Goal: Task Accomplishment & Management: Complete application form

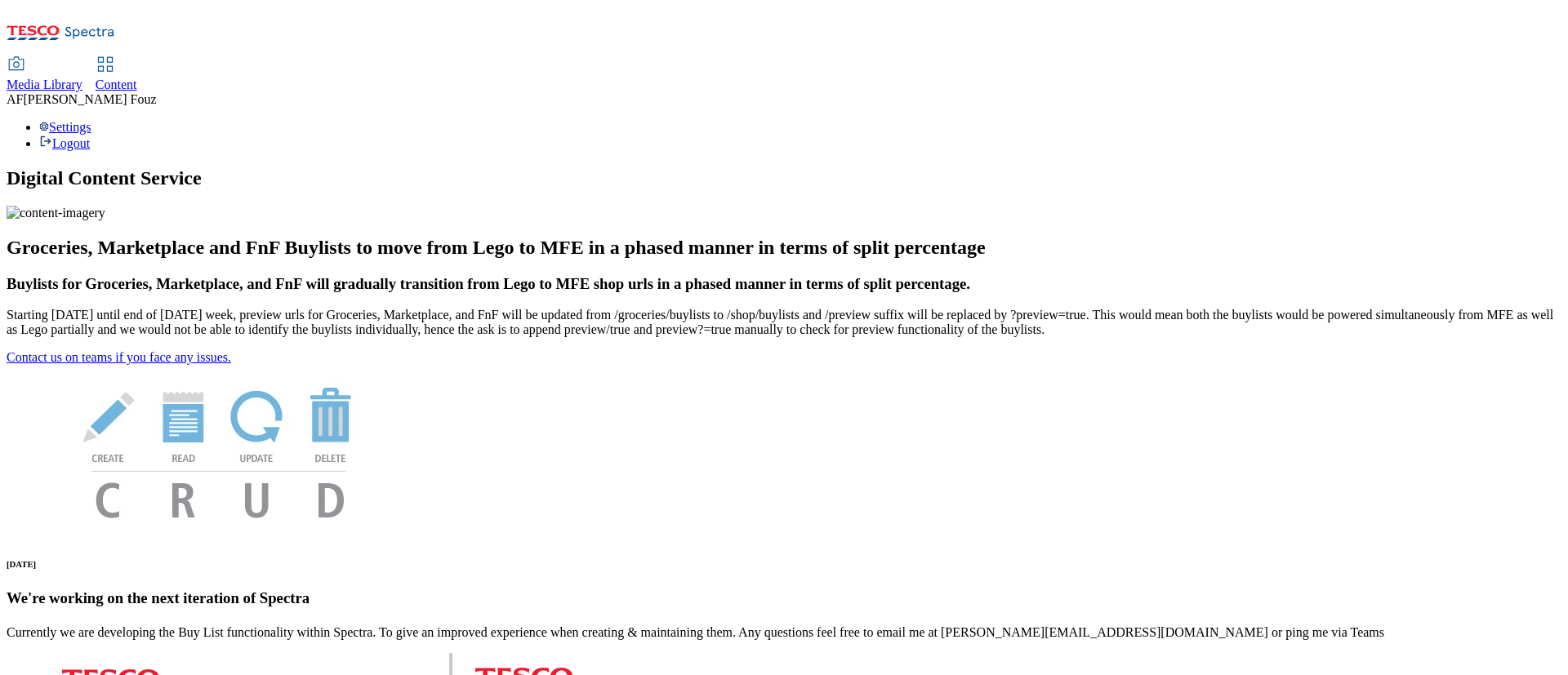
click at [137, 77] on div "Content" at bounding box center [117, 84] width 42 height 14
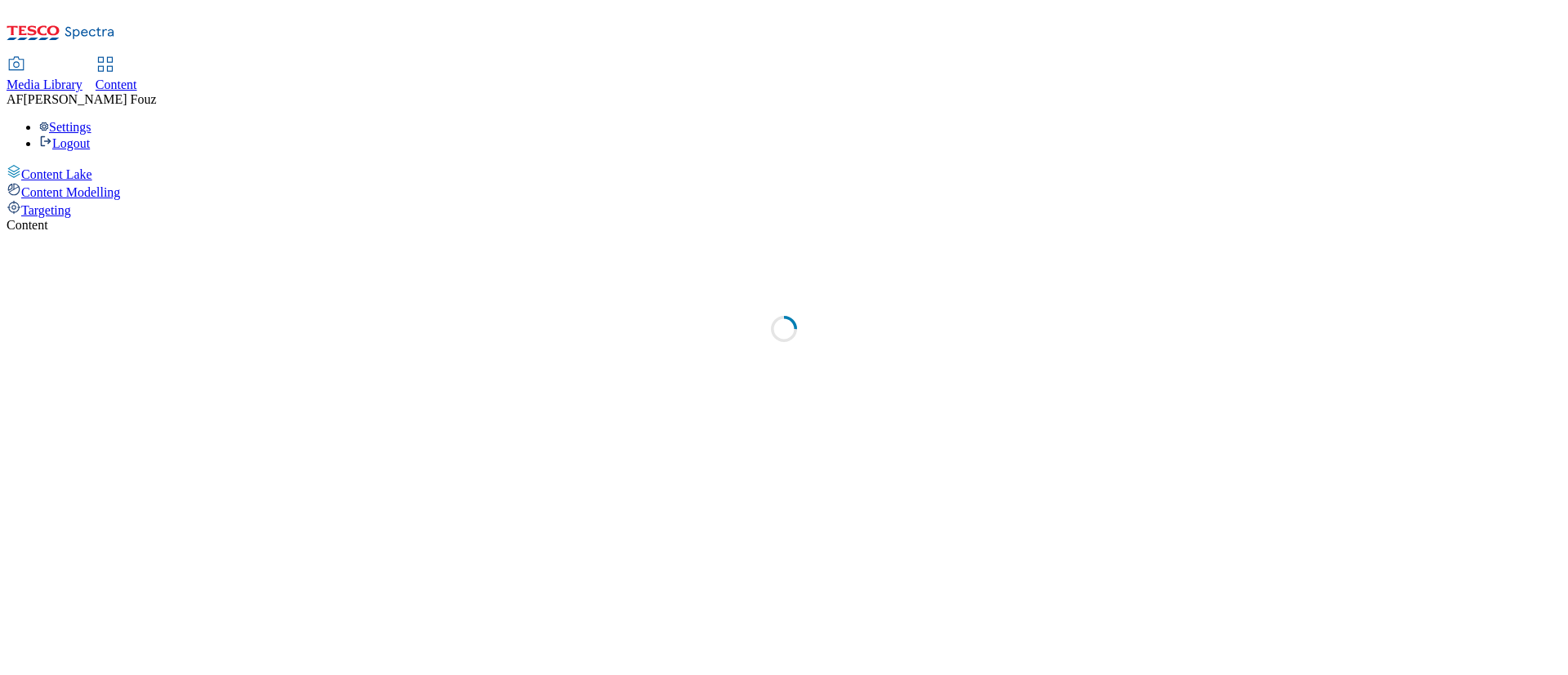
select select "ghs-[GEOGRAPHIC_DATA]"
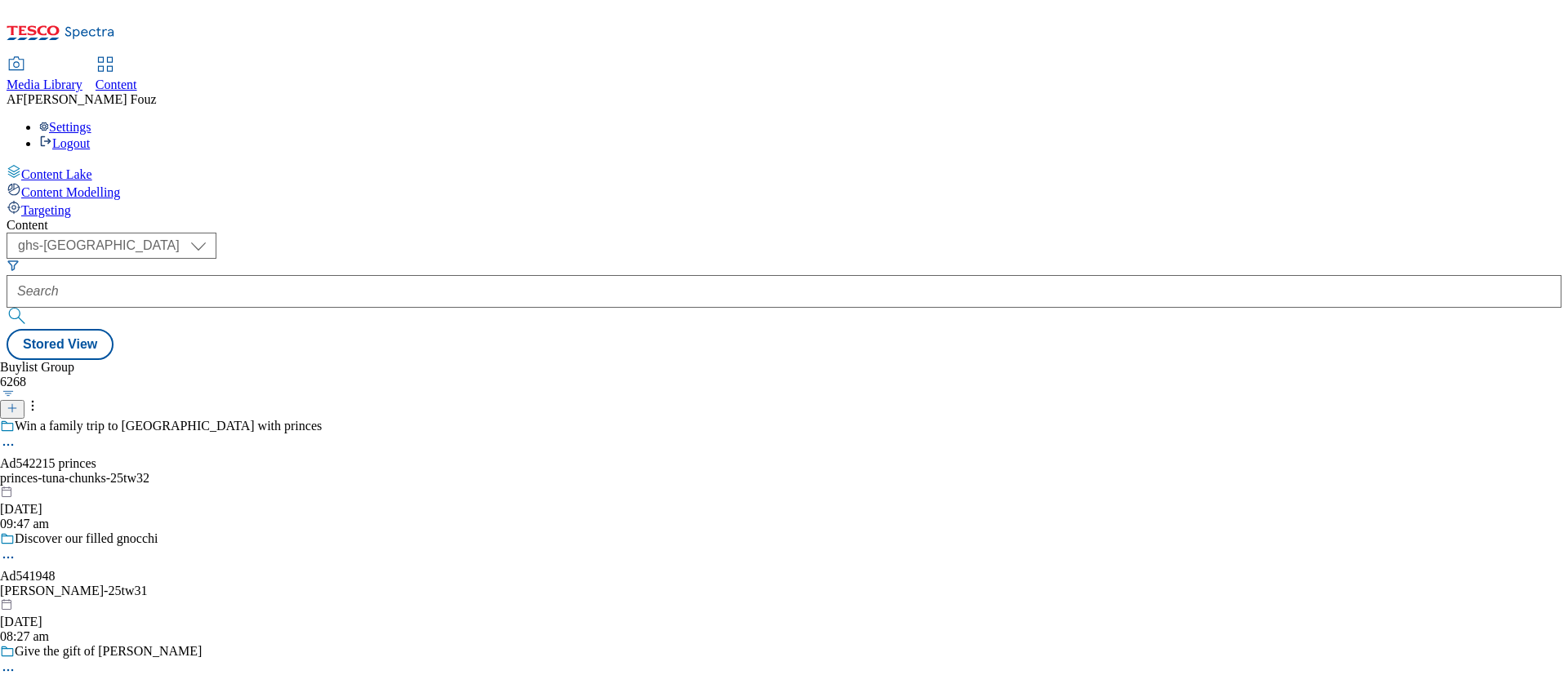
click at [18, 403] on icon at bounding box center [13, 409] width 12 height 12
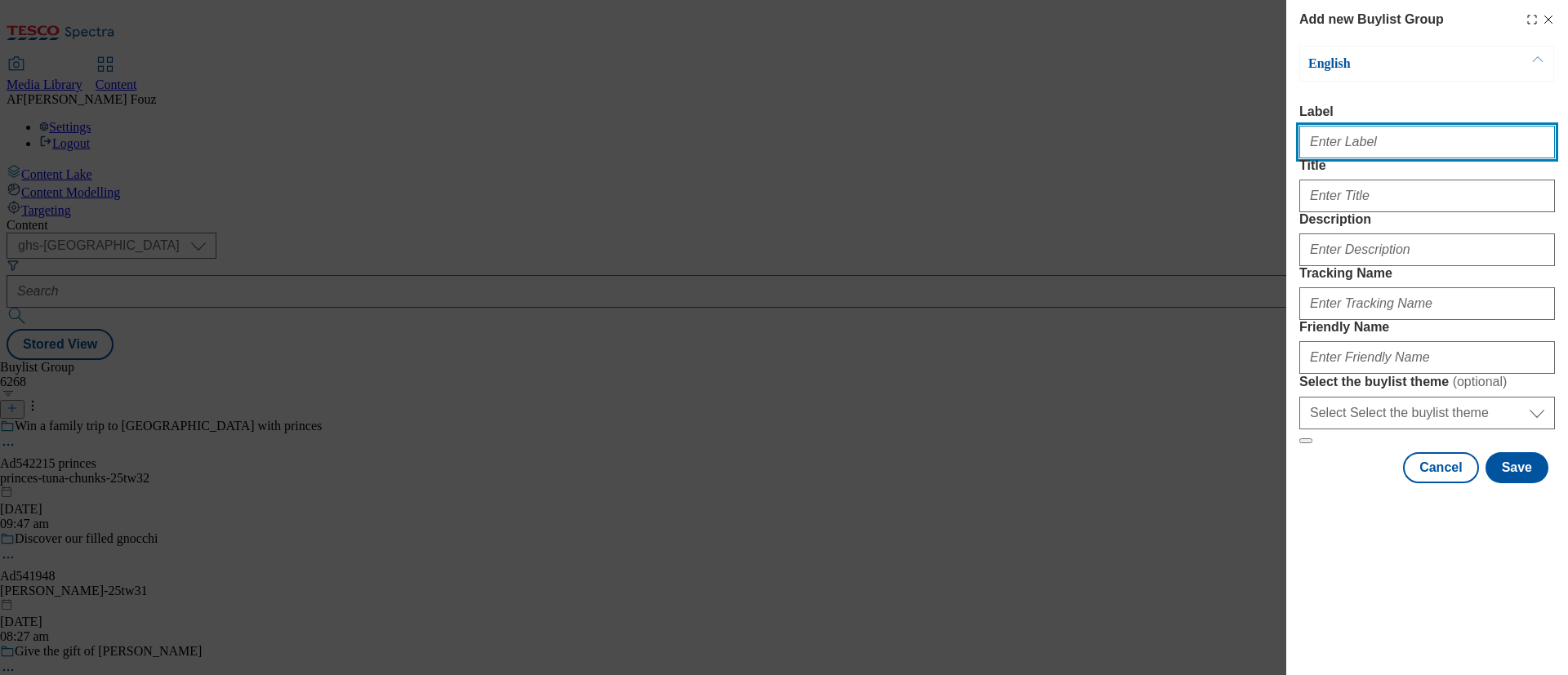
click at [1356, 153] on input "Label" at bounding box center [1427, 141] width 256 height 33
paste input "TUK011837"
type input "TUK011837"
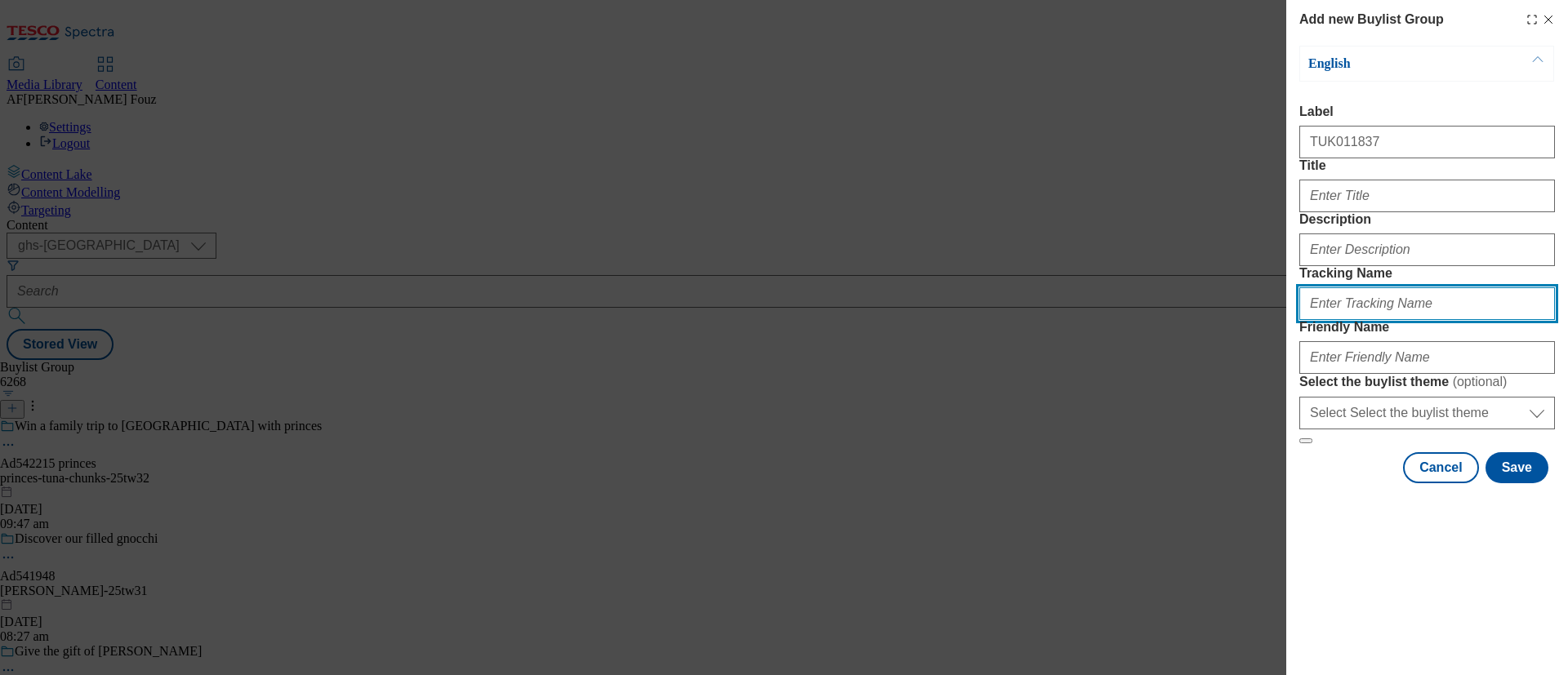
click at [1354, 319] on input "Tracking Name" at bounding box center [1427, 303] width 256 height 33
paste input "TUK011837"
type input "dh_TUK011837"
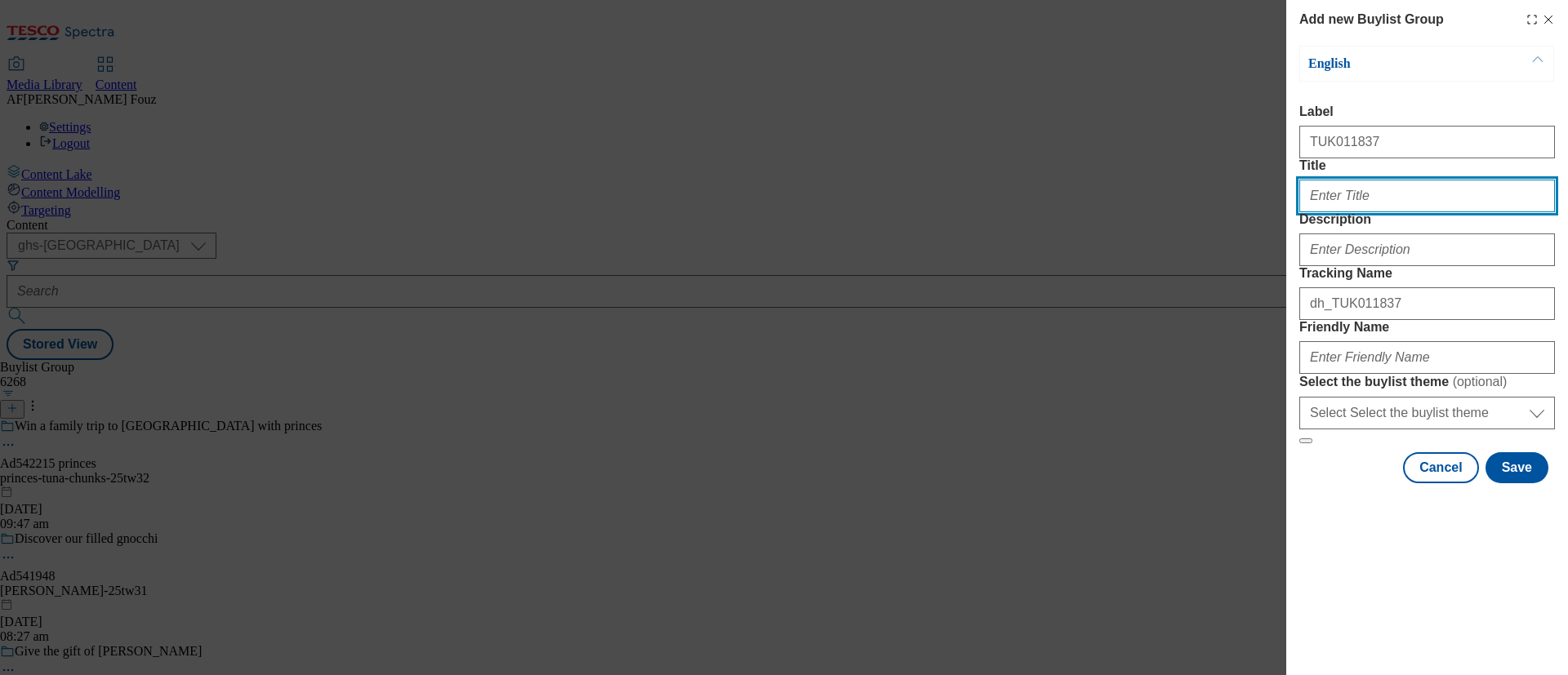
click at [1375, 212] on input "Title" at bounding box center [1427, 196] width 256 height 33
paste input "hens lay tasty eggs"
click at [1307, 212] on input "hens lay tasty eggs" at bounding box center [1427, 196] width 256 height 33
type input "Happy hens lay tasty eggs"
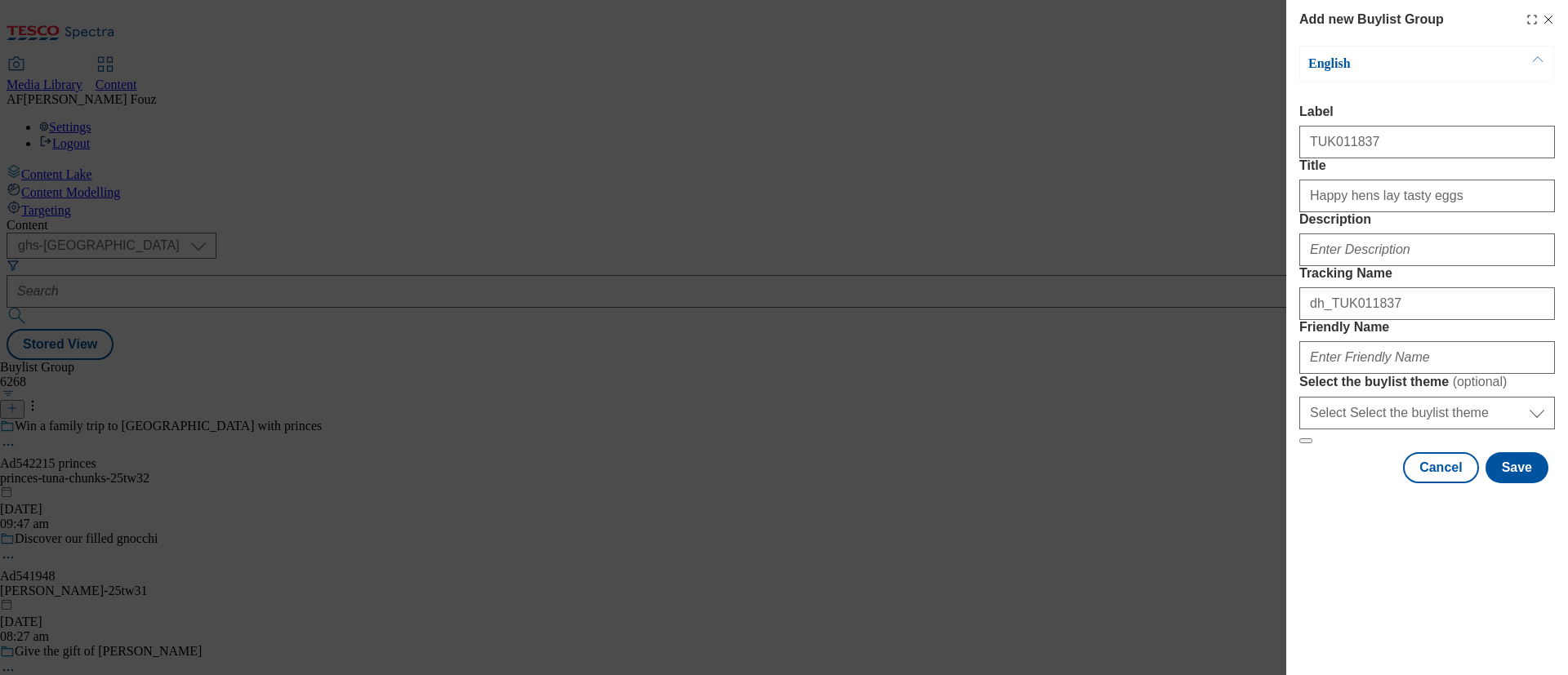
click at [1466, 266] on form "Label TUK011837 Title Happy hens lay tasty eggs Description Tracking Name dh_TU…" at bounding box center [1427, 274] width 256 height 340
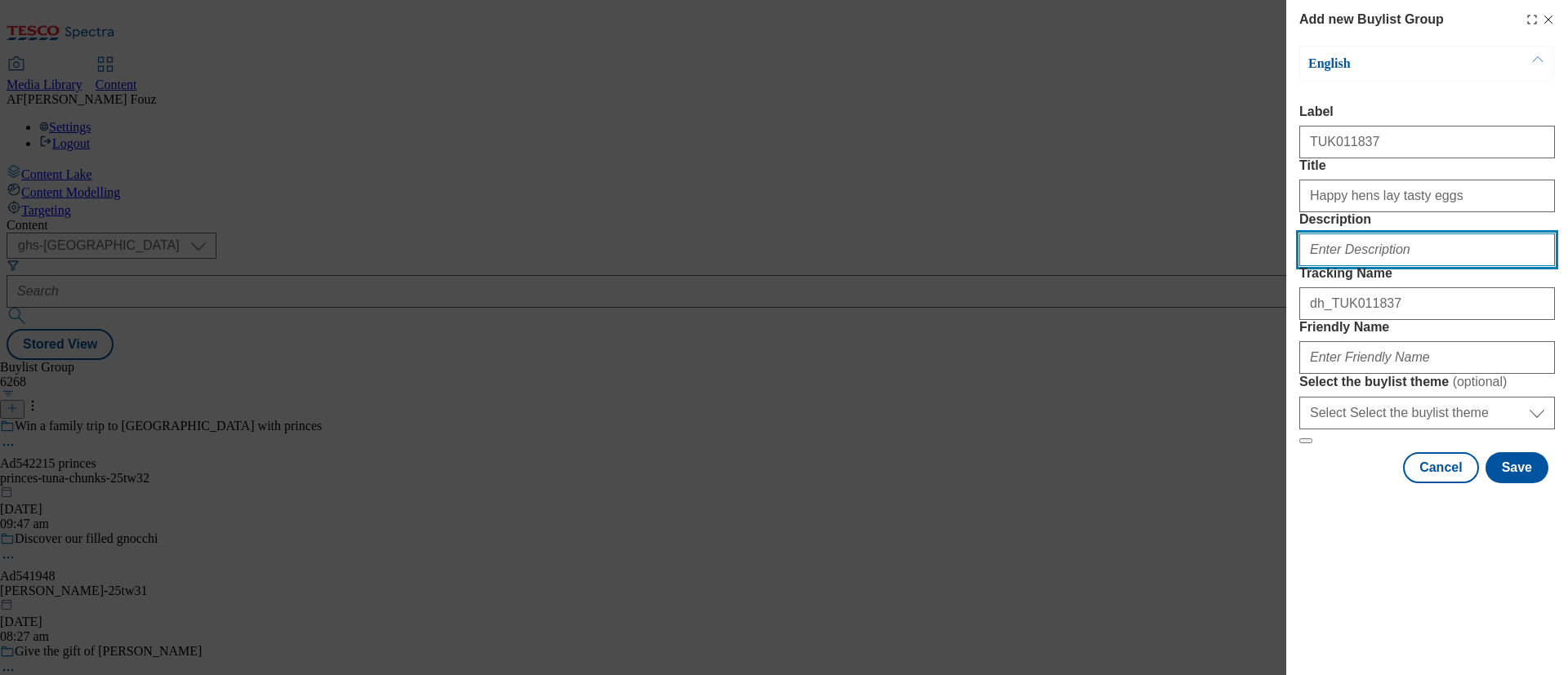
click at [1415, 266] on input "Description" at bounding box center [1427, 250] width 256 height 33
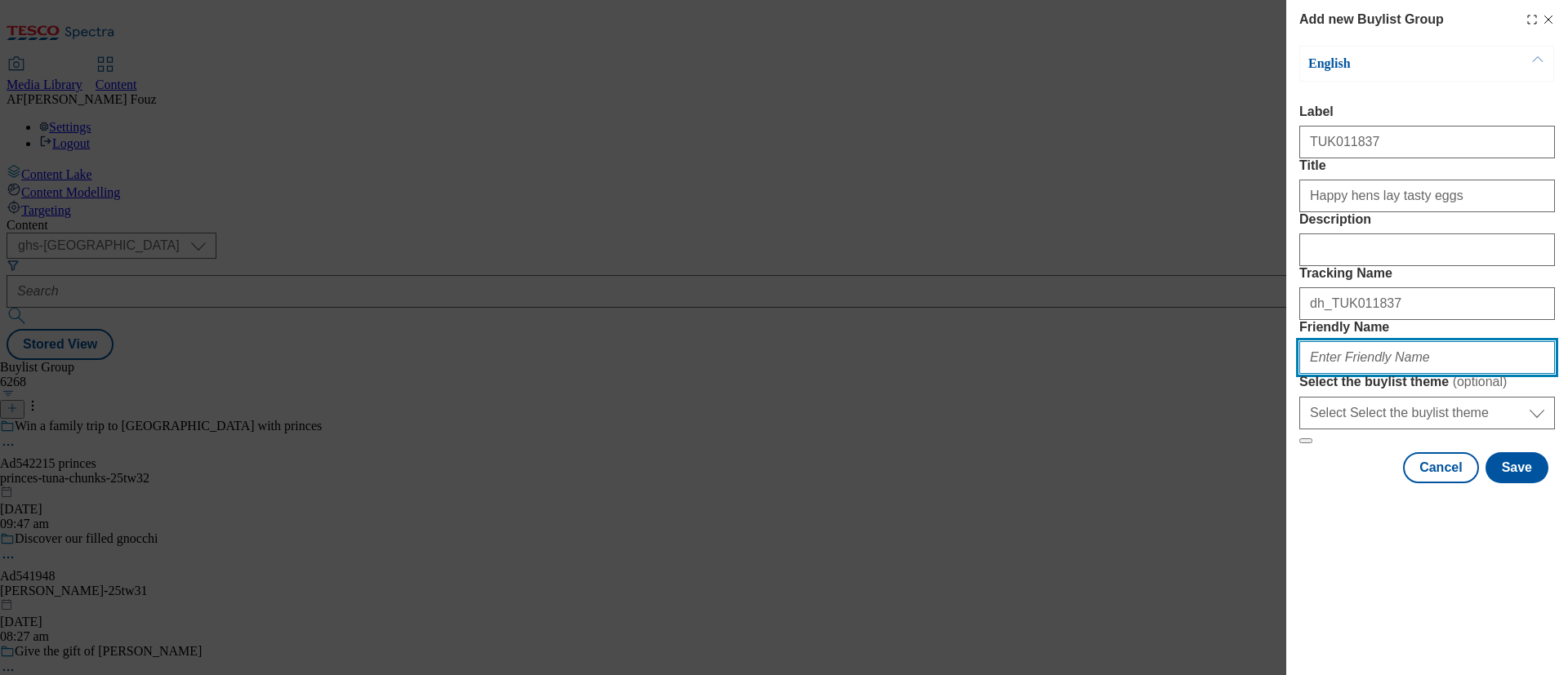
click at [1401, 374] on input "Friendly Name" at bounding box center [1427, 357] width 256 height 33
type input "noblefoods-eggs-25tw30"
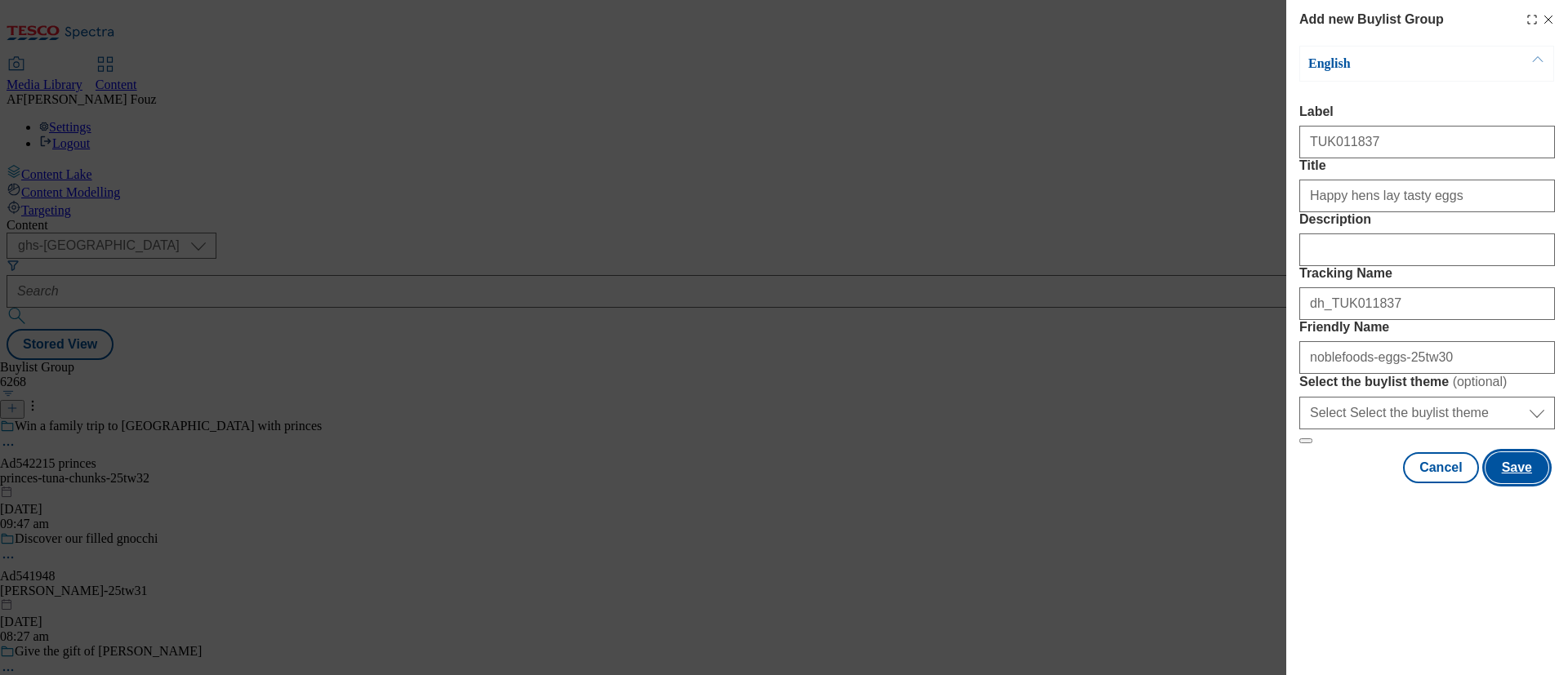
click at [1531, 483] on button "Save" at bounding box center [1517, 467] width 63 height 31
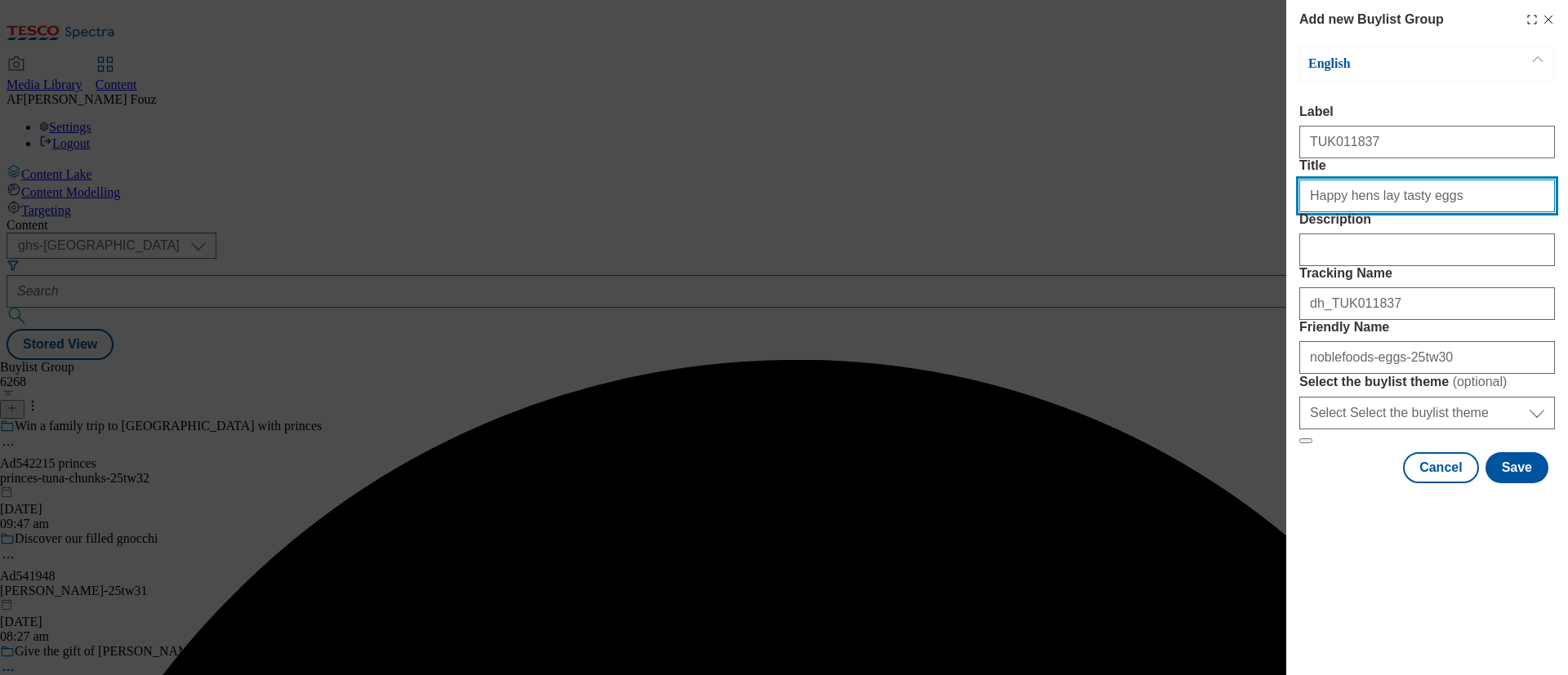
click at [1485, 212] on input "Title" at bounding box center [1427, 196] width 256 height 33
type input "Happy hens lay tasty eggs"
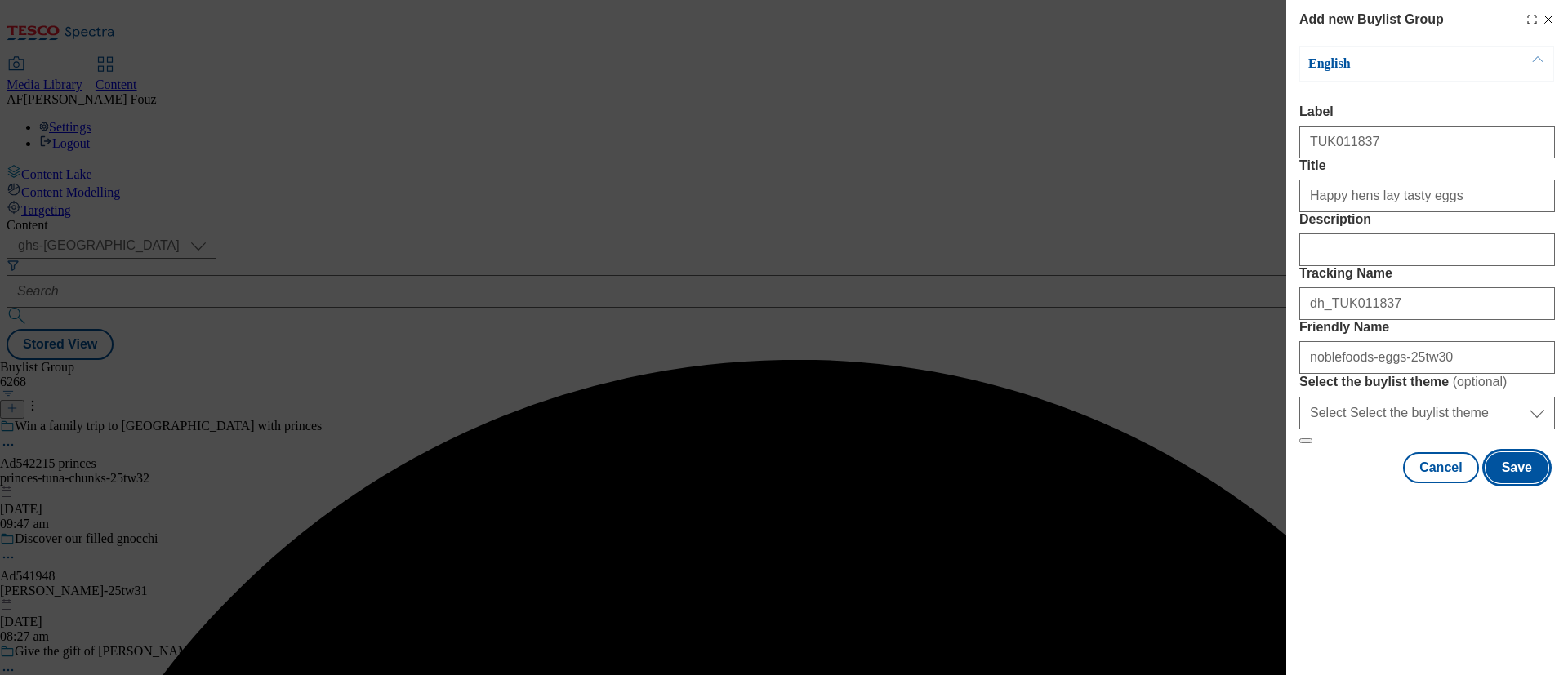
click at [1531, 483] on button "Save" at bounding box center [1517, 467] width 63 height 31
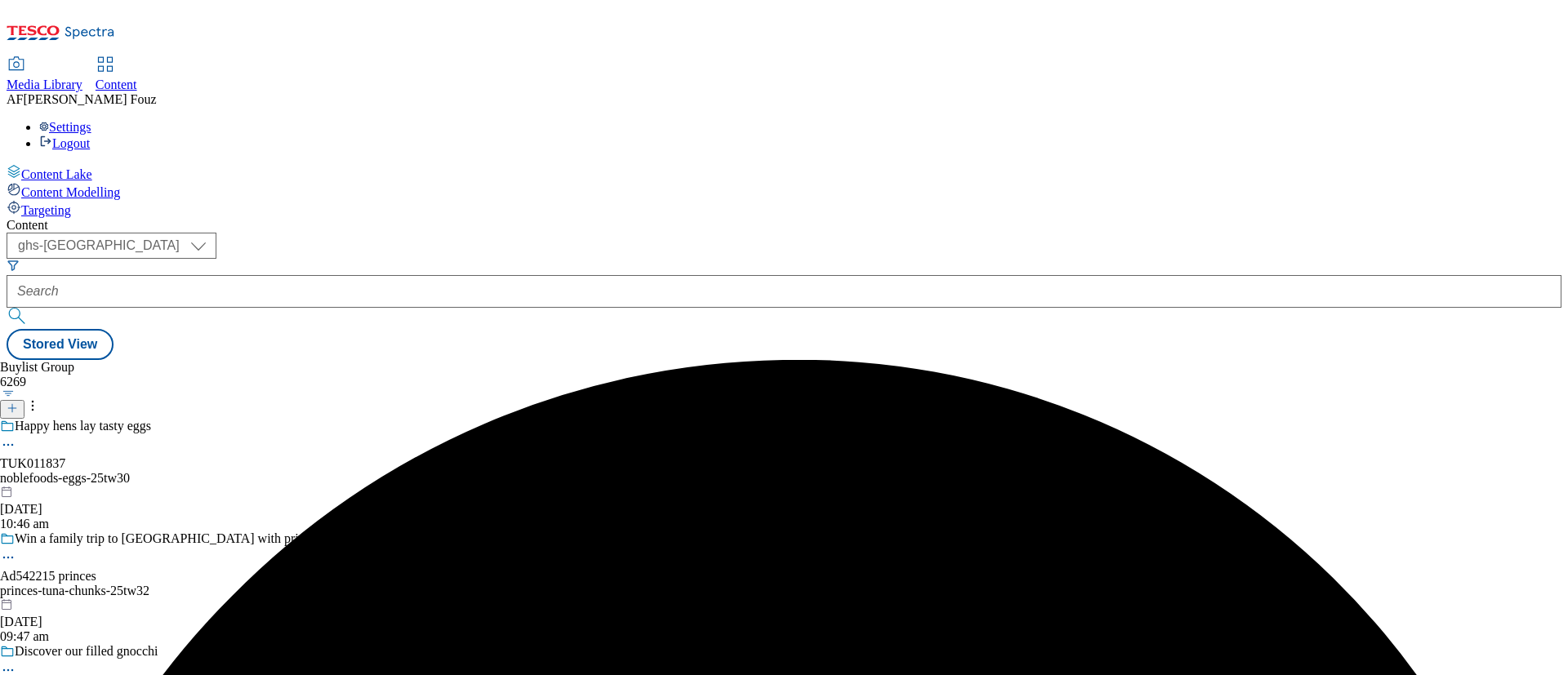
click at [321, 471] on div "noblefoods-eggs-25tw30" at bounding box center [161, 477] width 321 height 14
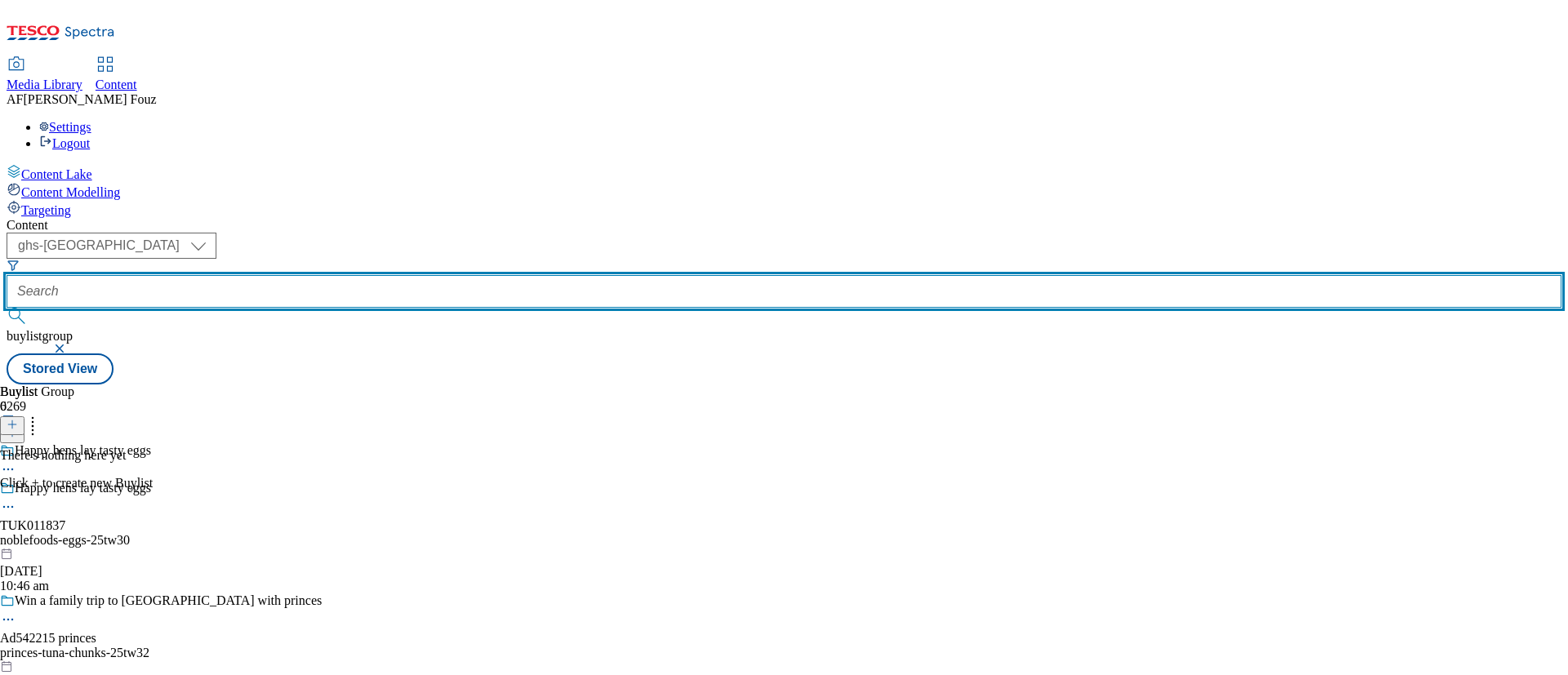
click at [376, 275] on input "text" at bounding box center [784, 291] width 1555 height 33
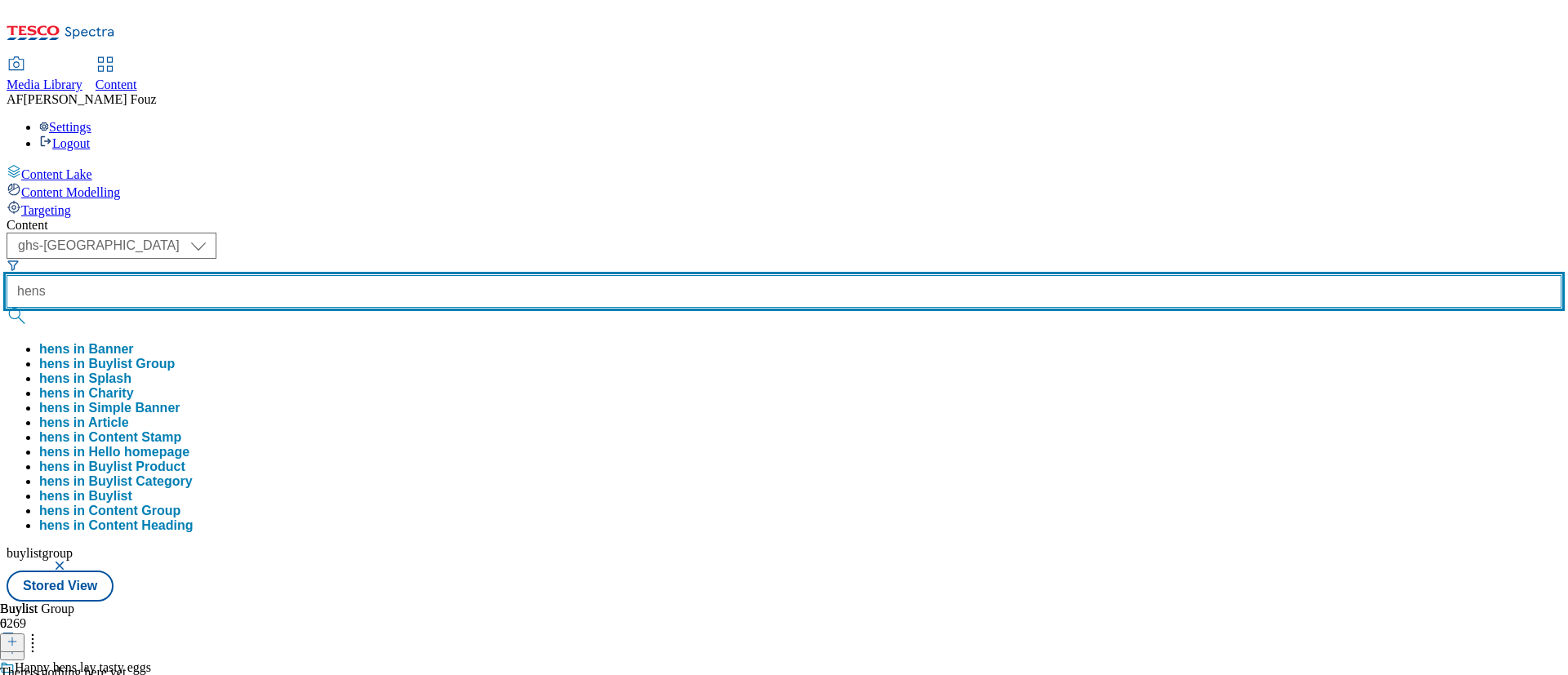
type input "hens"
click at [7, 308] on button "submit" at bounding box center [18, 315] width 23 height 16
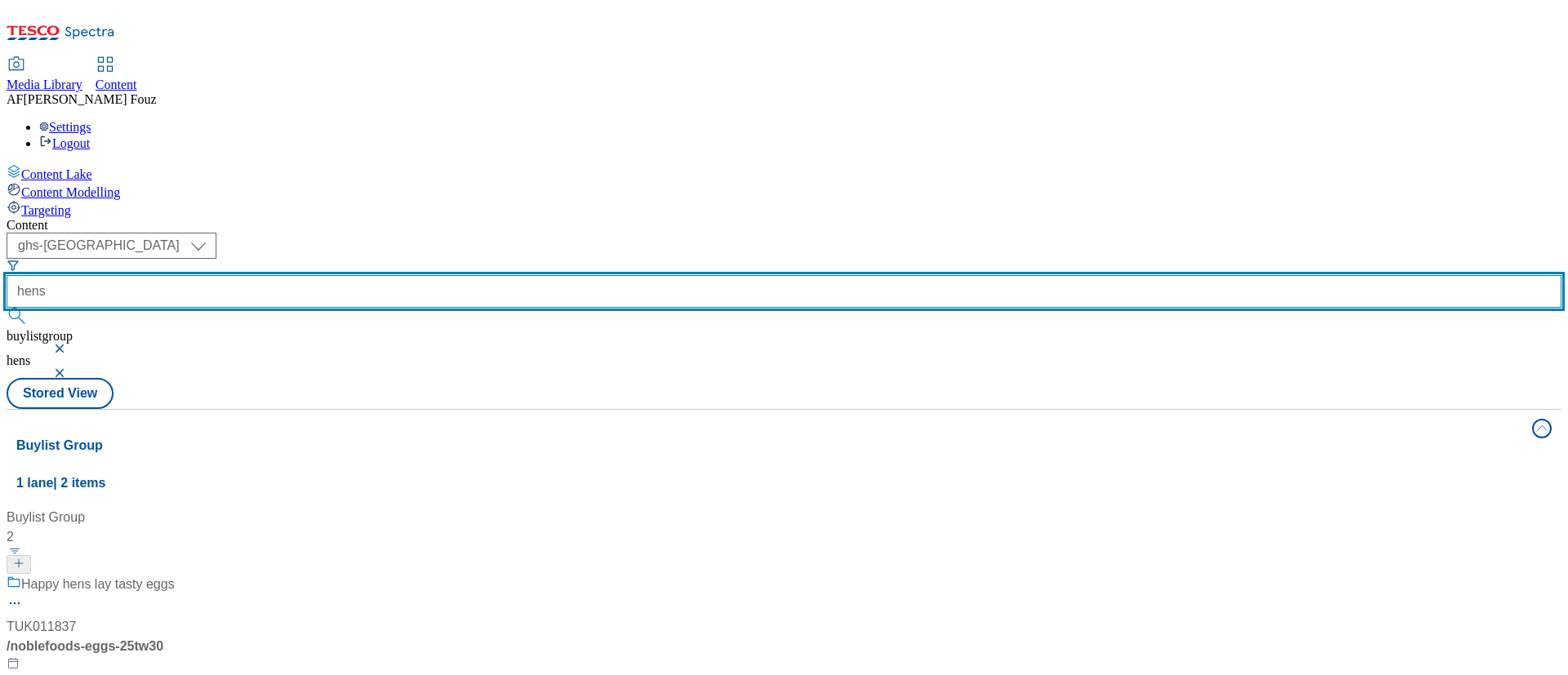
scroll to position [123, 0]
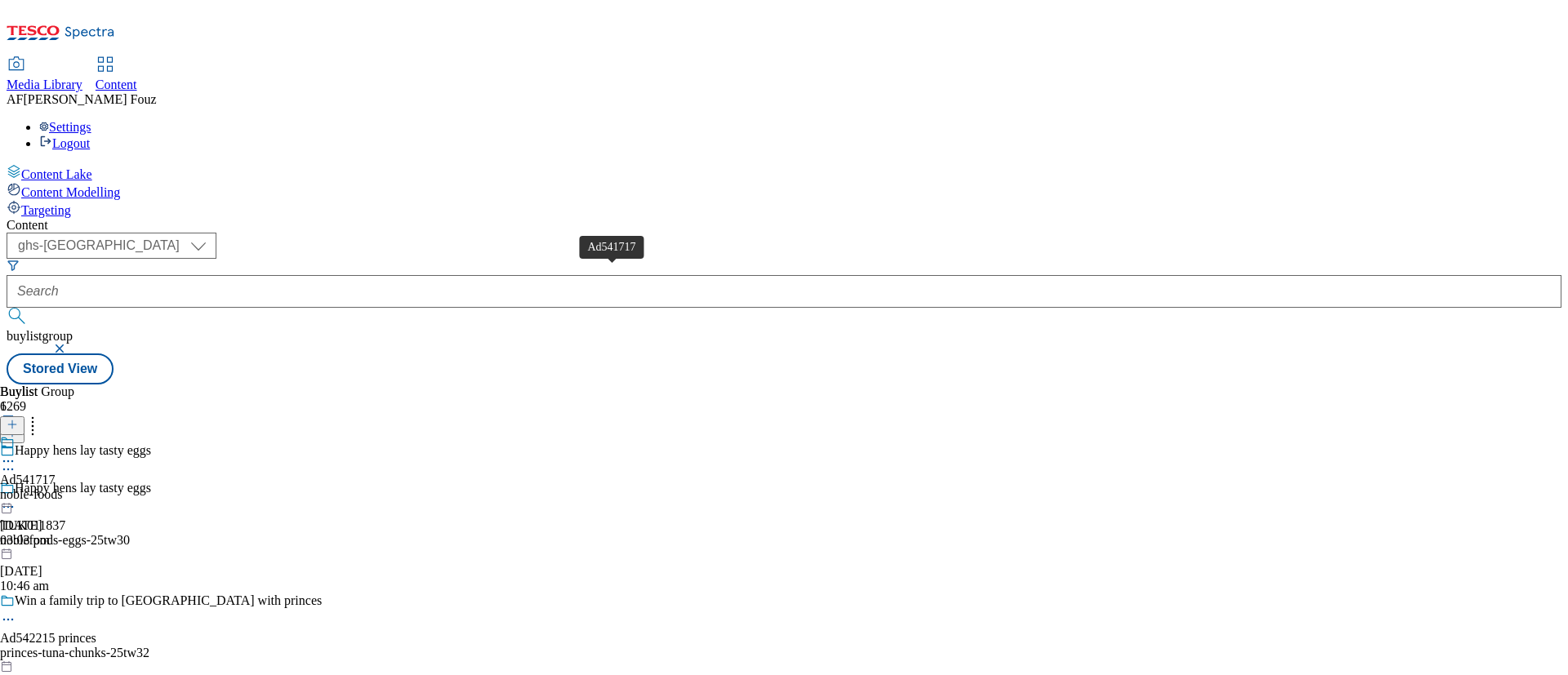
click at [56, 472] on div "Ad541717" at bounding box center [28, 479] width 56 height 14
click at [56, 510] on div "Ad541717" at bounding box center [28, 517] width 56 height 14
click at [159, 435] on div "Noble Foods Ad541717 noble-foods-the-happy-egg-co [DATE] 03:03 pm" at bounding box center [79, 491] width 159 height 113
click at [159, 472] on div "Noble Foods Ad541717 noble-foods-the-happy-egg-co [DATE] 03:03 pm" at bounding box center [79, 529] width 159 height 113
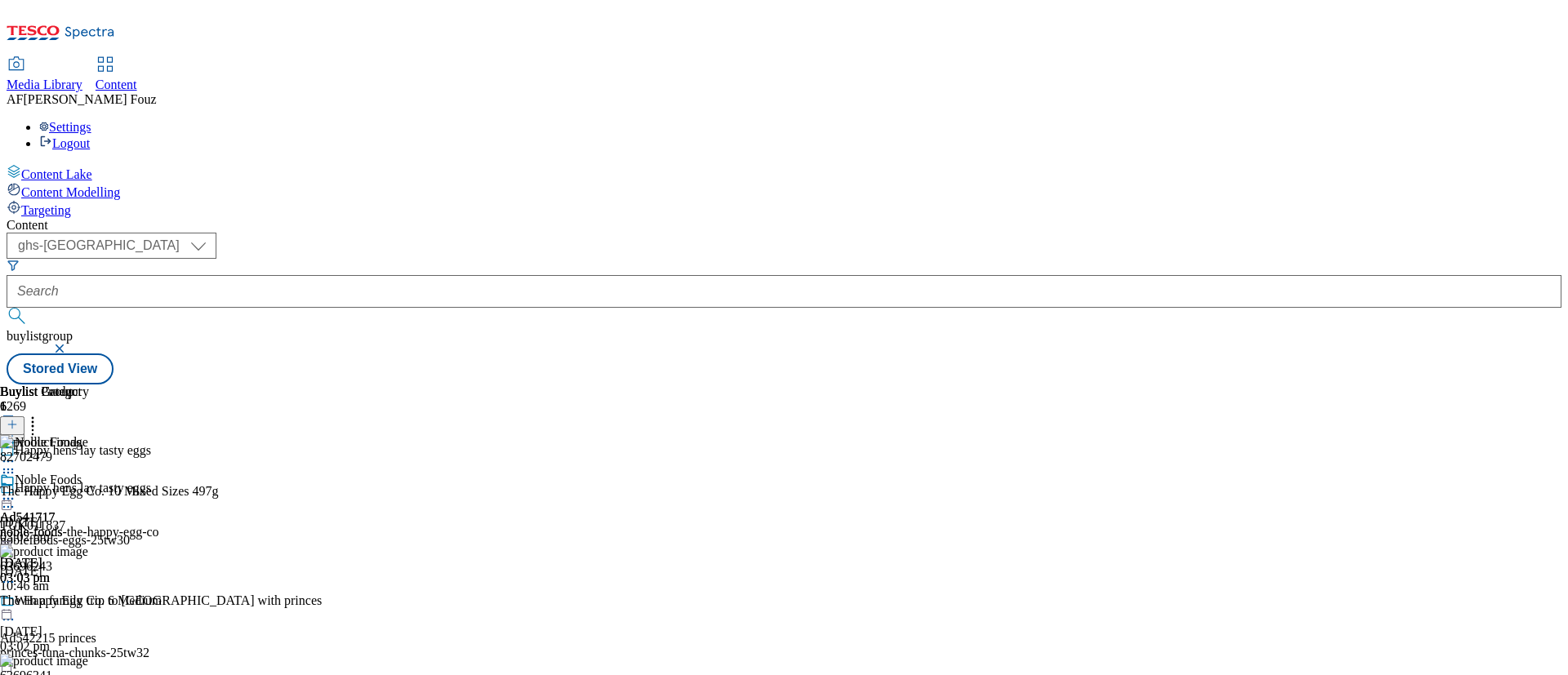
click at [16, 490] on icon at bounding box center [8, 498] width 16 height 16
click at [135, 640] on span "Open Preview Url" at bounding box center [93, 646] width 85 height 13
click at [321, 481] on div "Happy hens lay tasty eggs" at bounding box center [161, 499] width 321 height 38
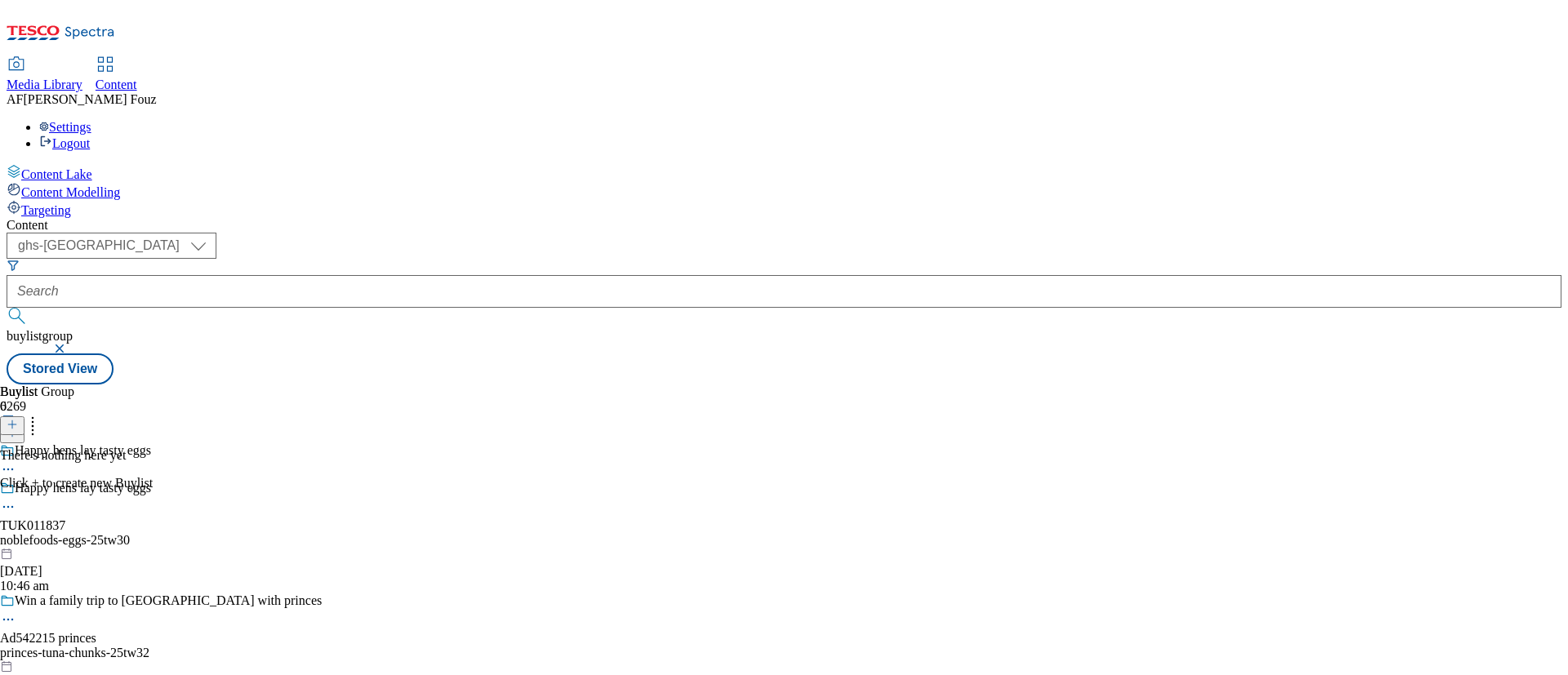
click at [321, 533] on div "noblefoods-eggs-25tw30" at bounding box center [161, 540] width 321 height 14
click at [153, 414] on div at bounding box center [77, 424] width 153 height 21
click at [16, 425] on line at bounding box center [13, 425] width 8 height 0
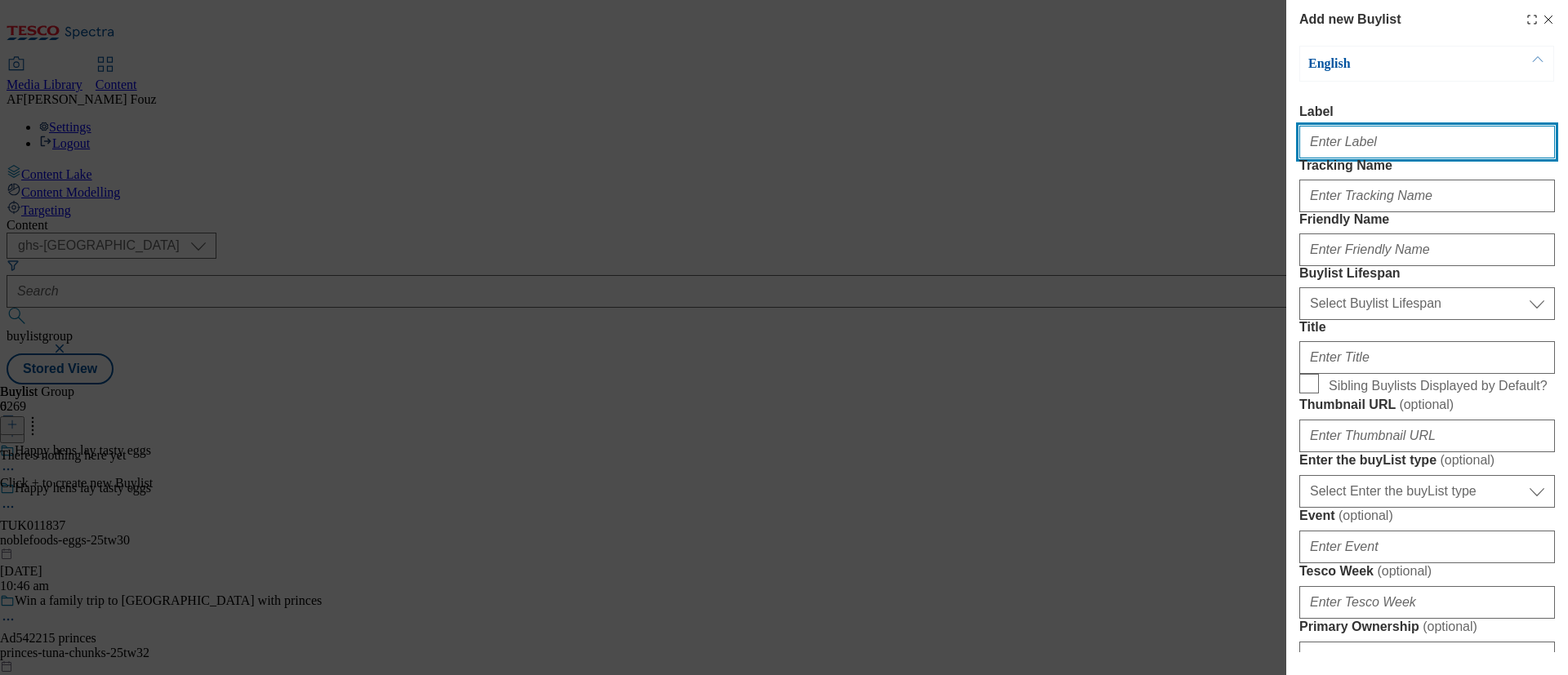
click at [1411, 147] on input "Label" at bounding box center [1427, 141] width 256 height 33
paste input "hens lay tasty eggs"
type input "hens lay tasty eggs"
paste input "TUK011837"
type input "TUK011837"
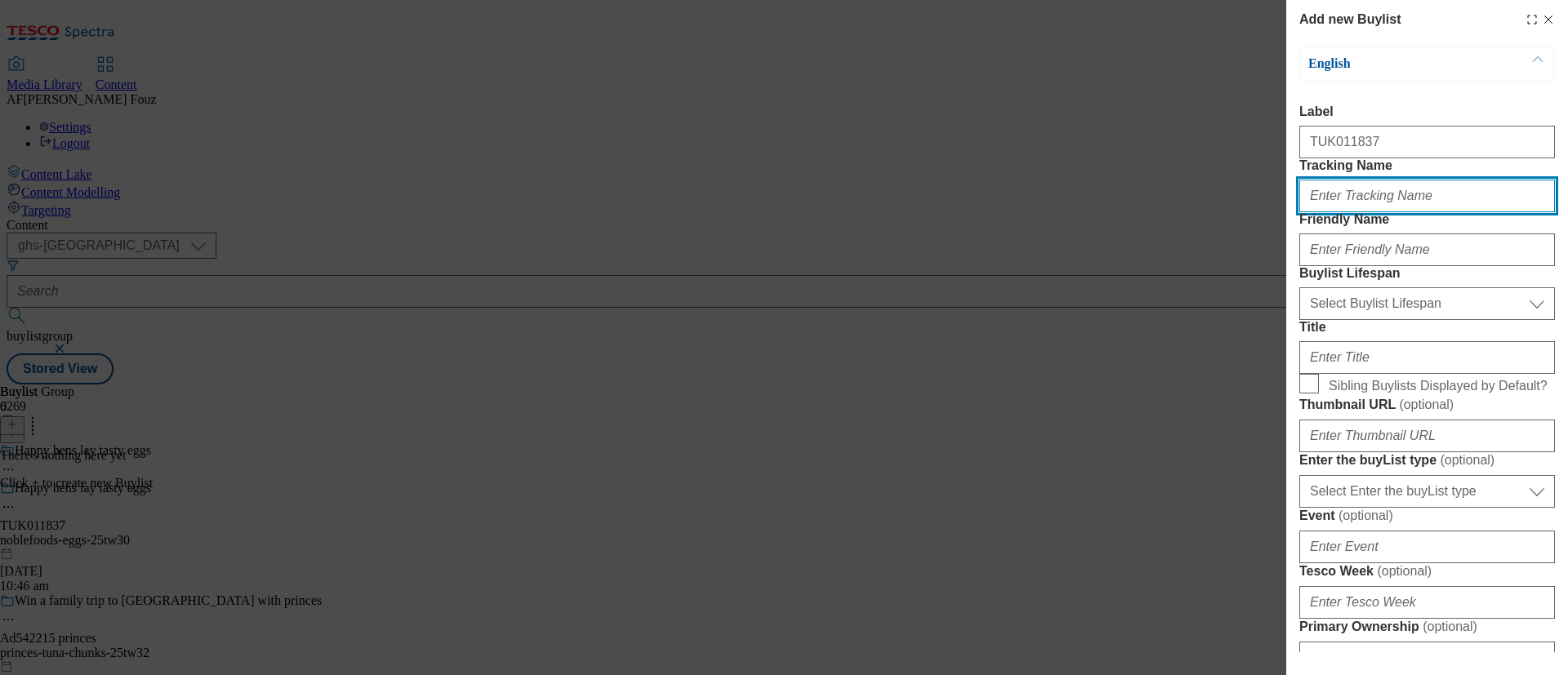
click at [1397, 212] on input "Tracking Name" at bounding box center [1427, 196] width 256 height 33
paste input "TUK011837"
type input "dh_TUK011837"
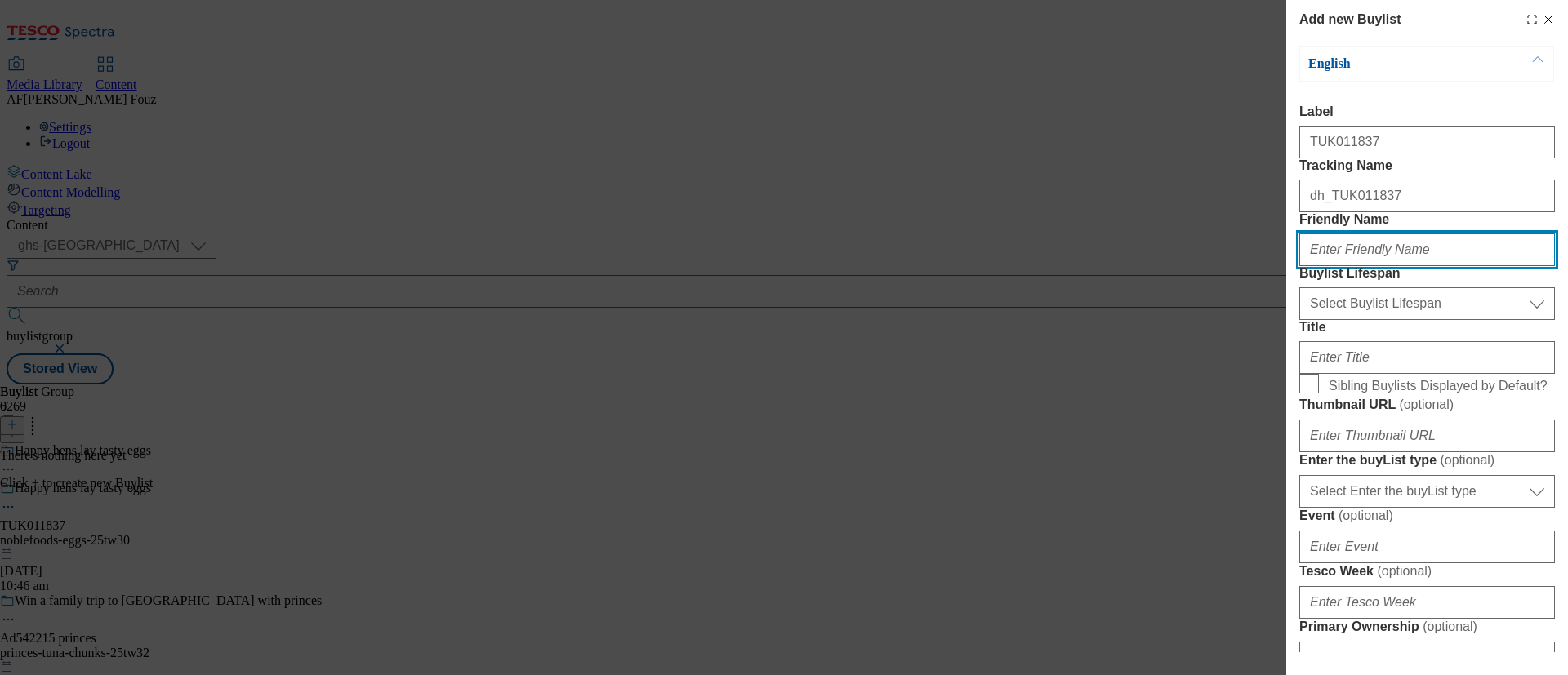
click at [1364, 266] on input "Friendly Name" at bounding box center [1427, 250] width 256 height 33
type input "happyeggs-tw30"
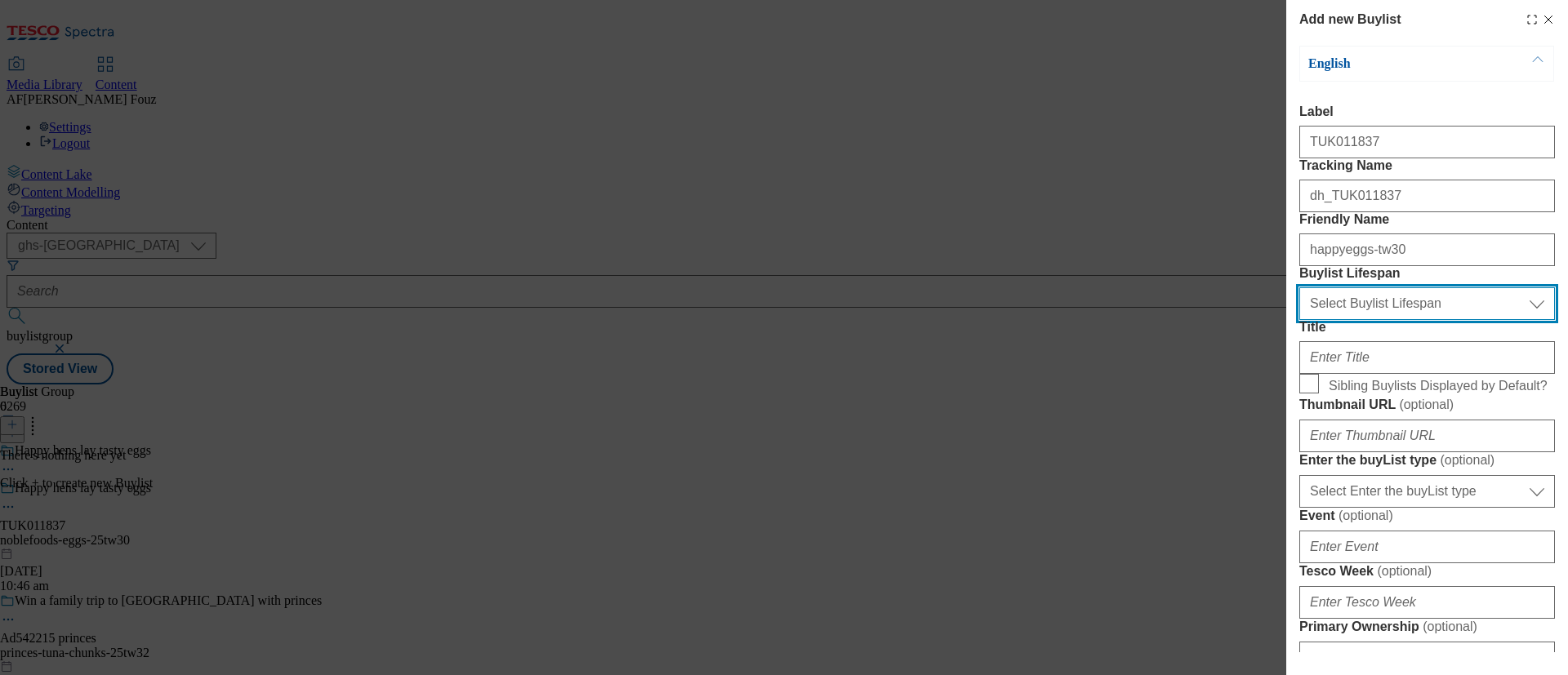
click at [1361, 319] on select "Select Buylist Lifespan evergreen seasonal tactical" at bounding box center [1427, 303] width 256 height 33
select select "tactical"
click at [1299, 319] on select "Select Buylist Lifespan evergreen seasonal tactical" at bounding box center [1427, 303] width 256 height 33
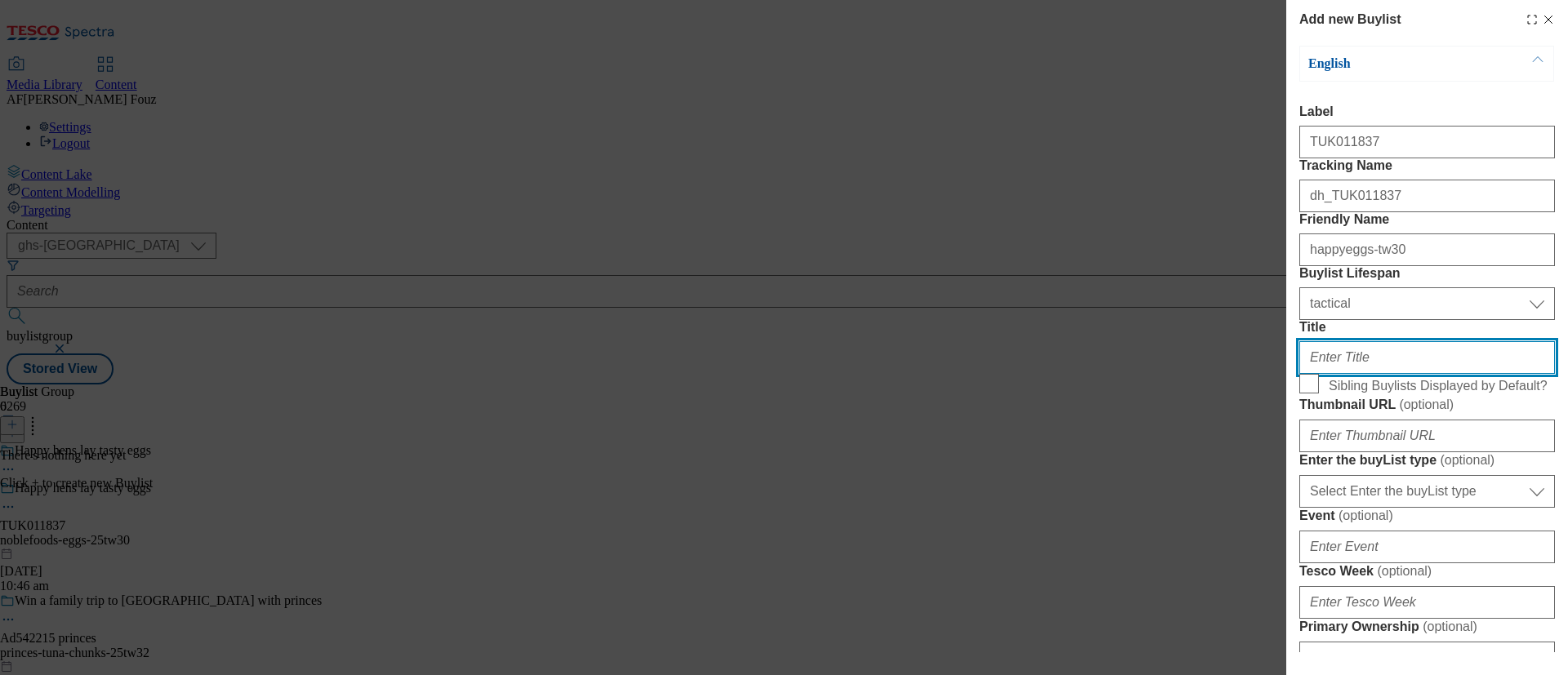
click at [1383, 374] on input "Title" at bounding box center [1427, 357] width 256 height 33
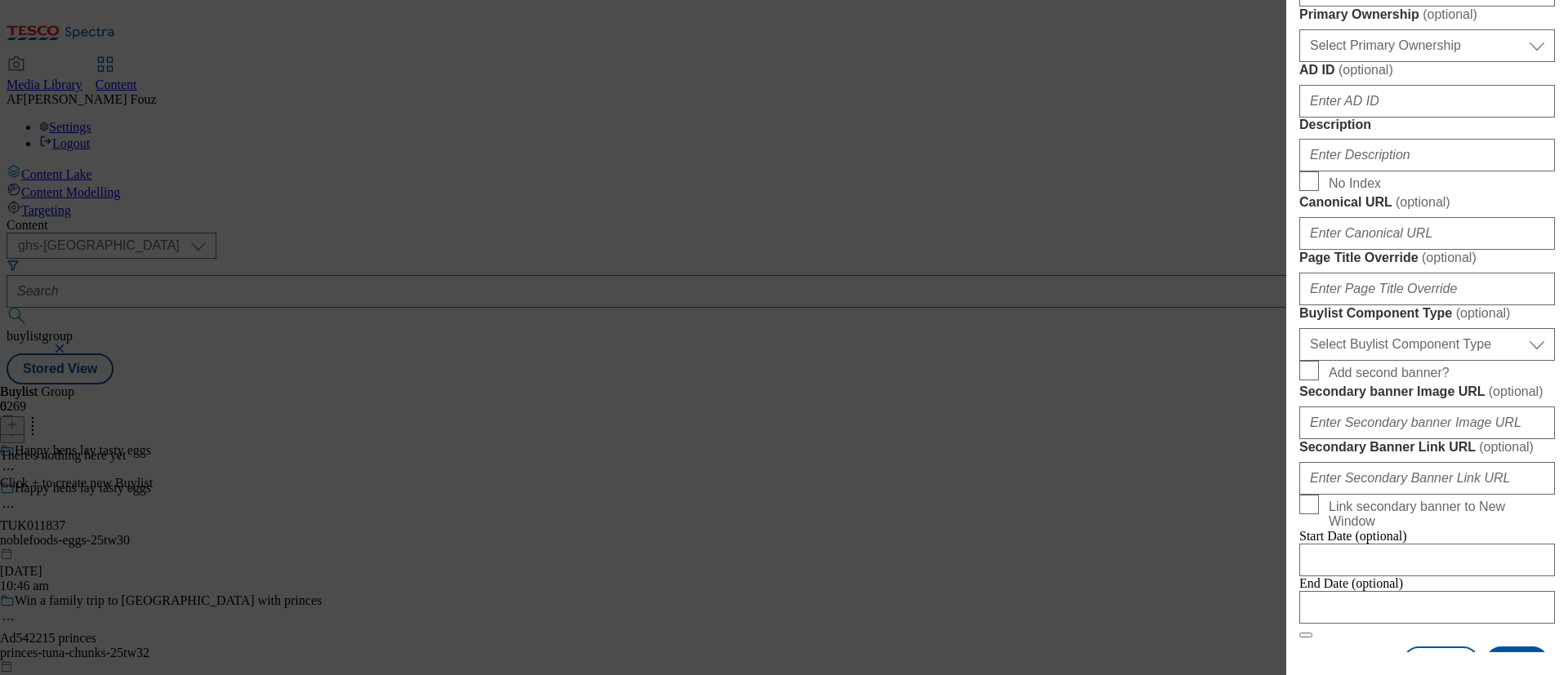
scroll to position [857, 0]
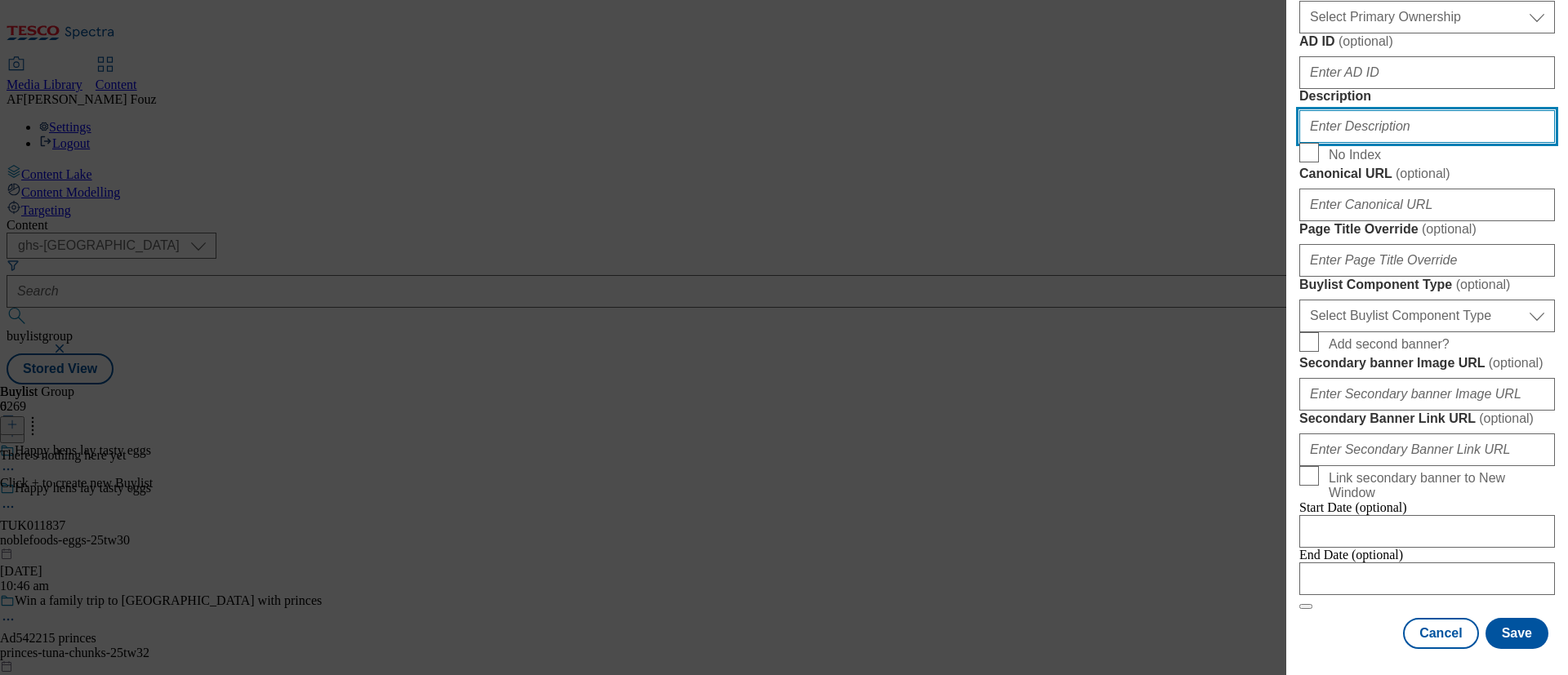
click at [1404, 143] on input "Description" at bounding box center [1427, 126] width 256 height 33
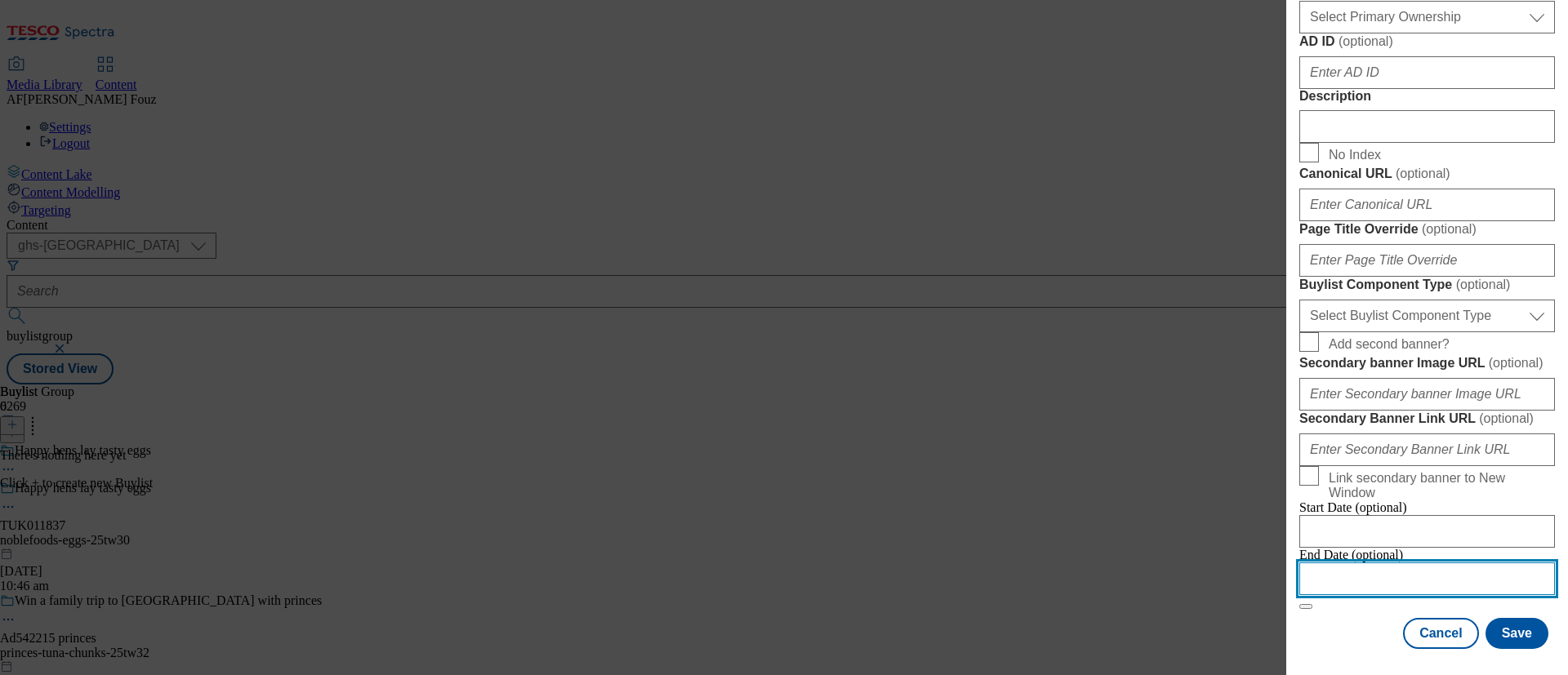
click at [1348, 562] on input "Modal" at bounding box center [1427, 578] width 256 height 33
select select "2025"
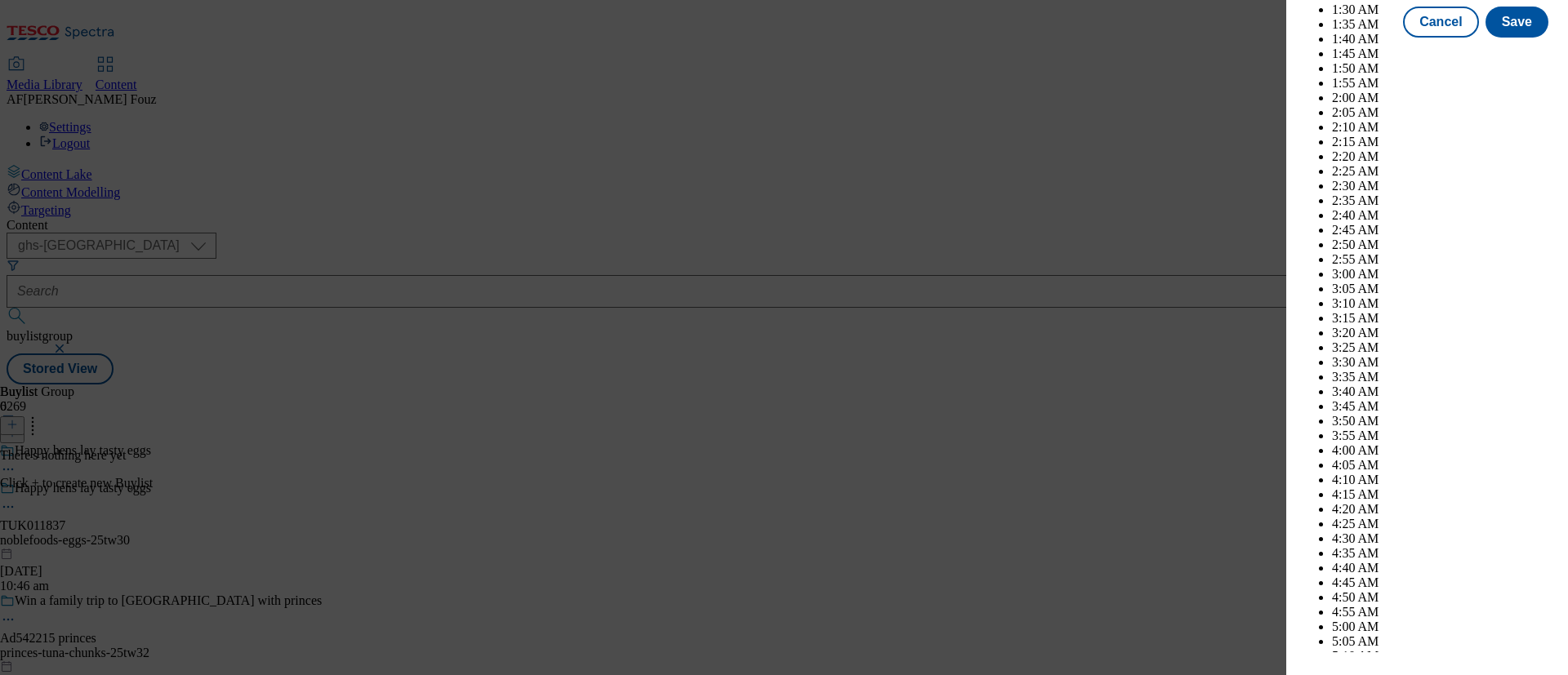
scroll to position [3878, 0]
select select "October"
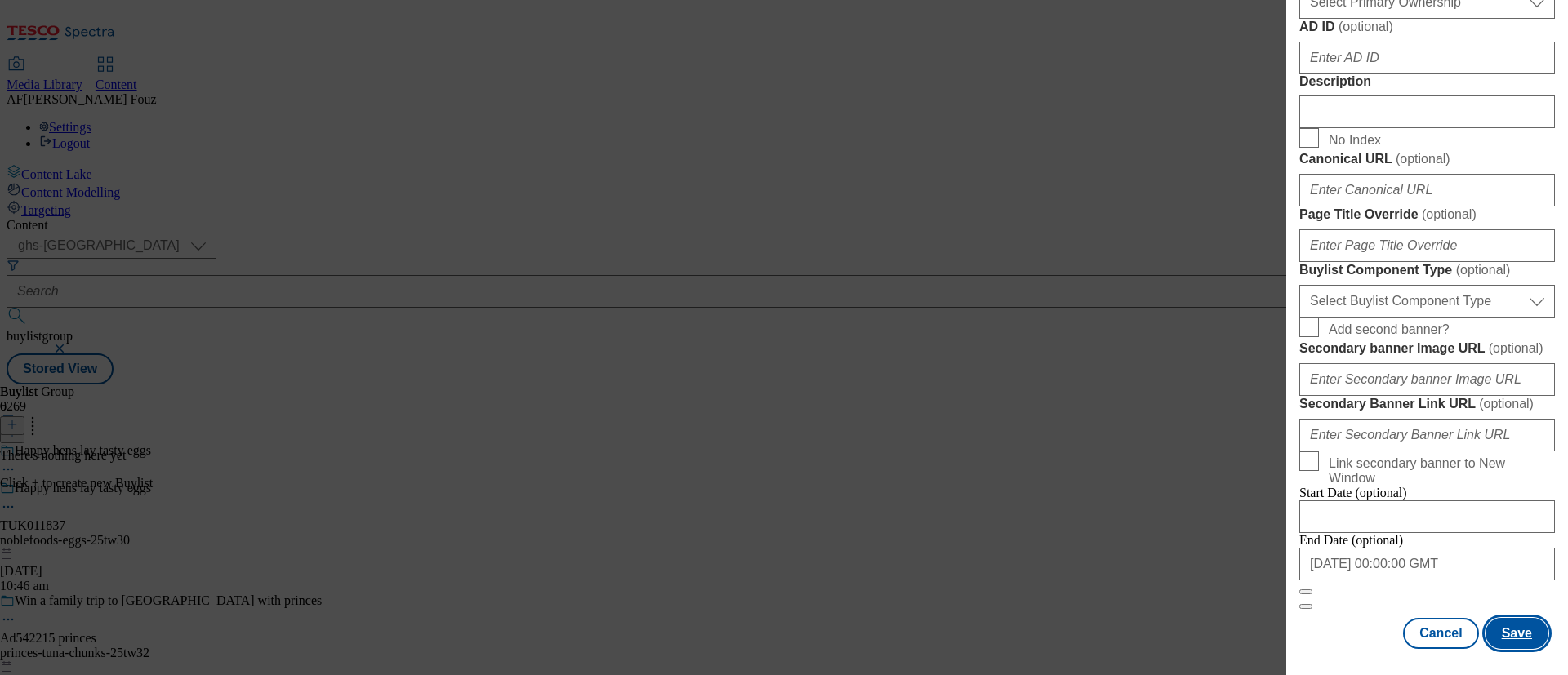
click at [1502, 625] on button "Save" at bounding box center [1517, 633] width 63 height 31
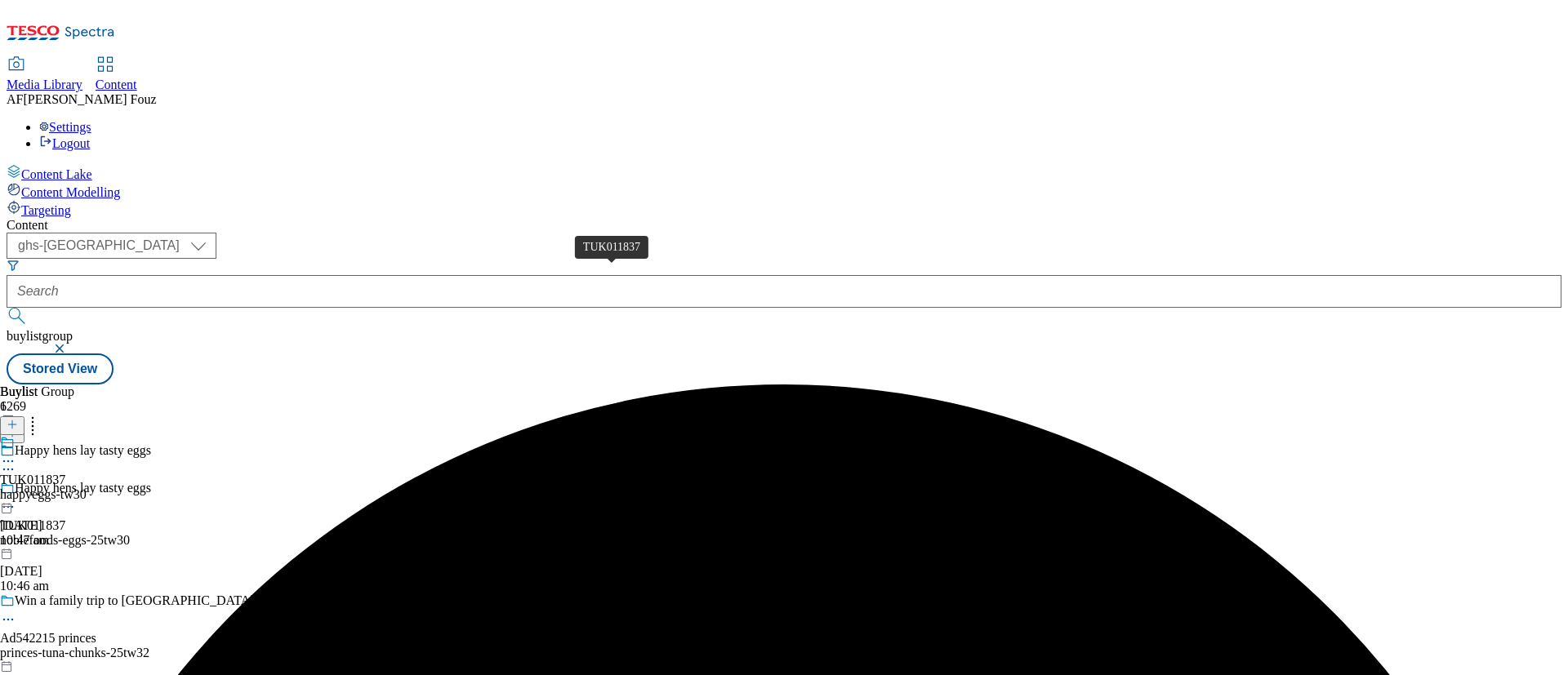
click at [66, 472] on div "TUK011837" at bounding box center [33, 479] width 66 height 14
click at [66, 510] on div "TUK011837" at bounding box center [33, 517] width 66 height 14
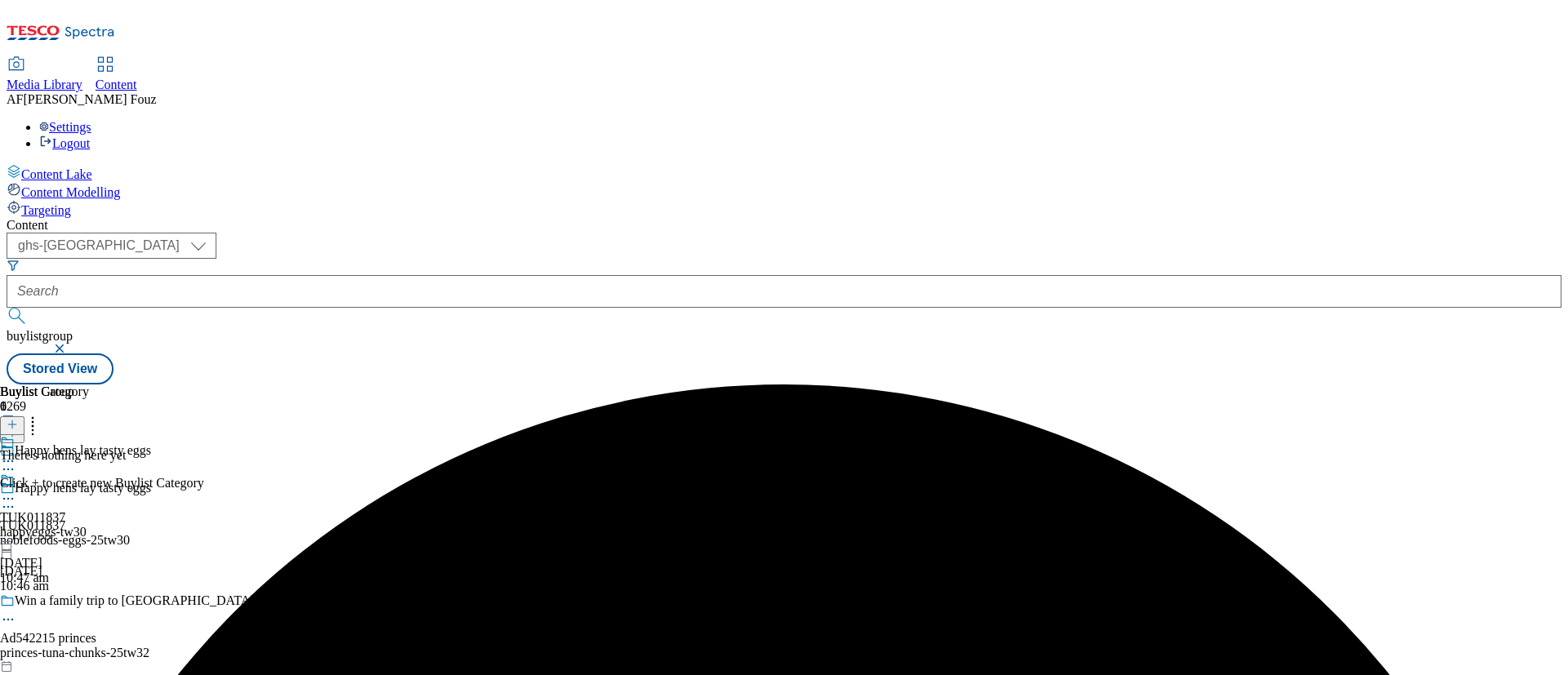
click at [18, 419] on icon at bounding box center [13, 425] width 12 height 12
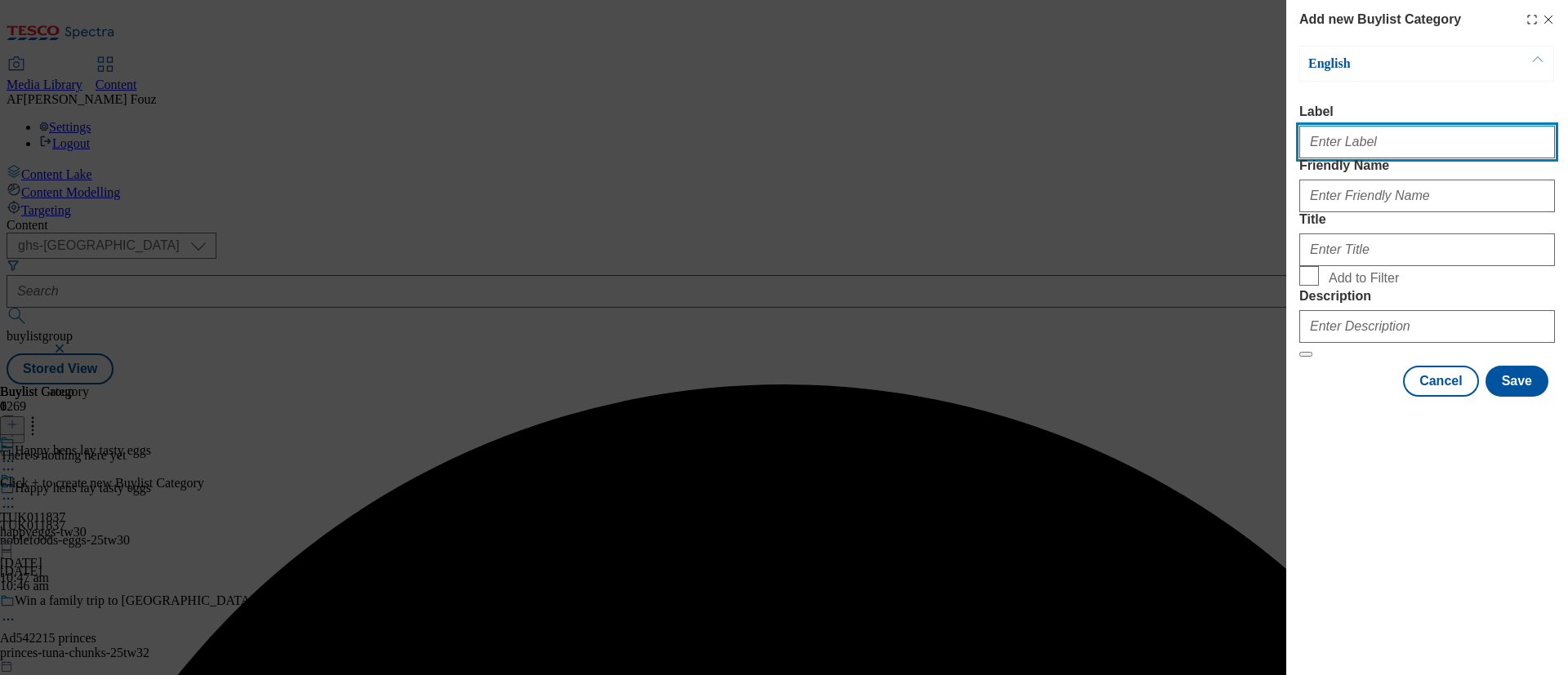
click at [1330, 145] on input "Label" at bounding box center [1427, 141] width 256 height 33
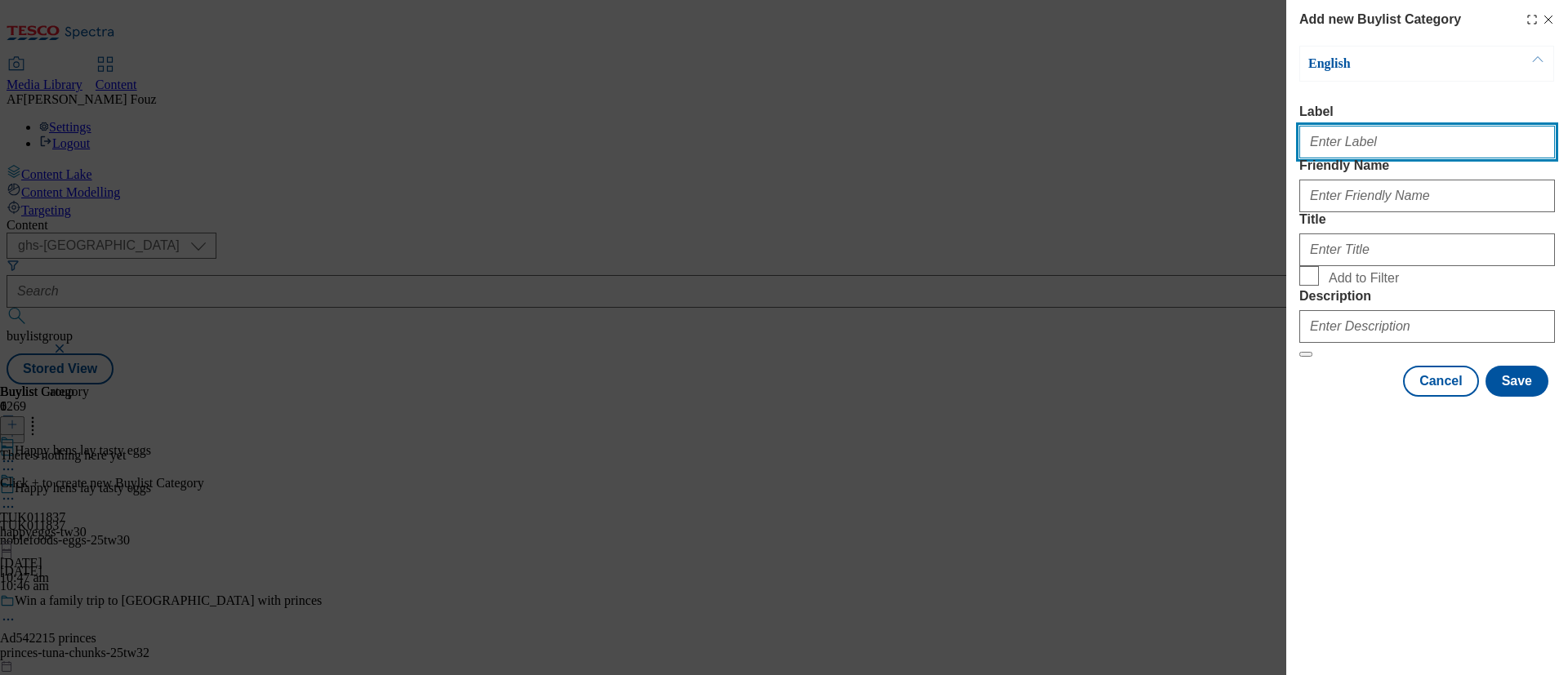
paste input "TUK011837"
type input "TUK011837"
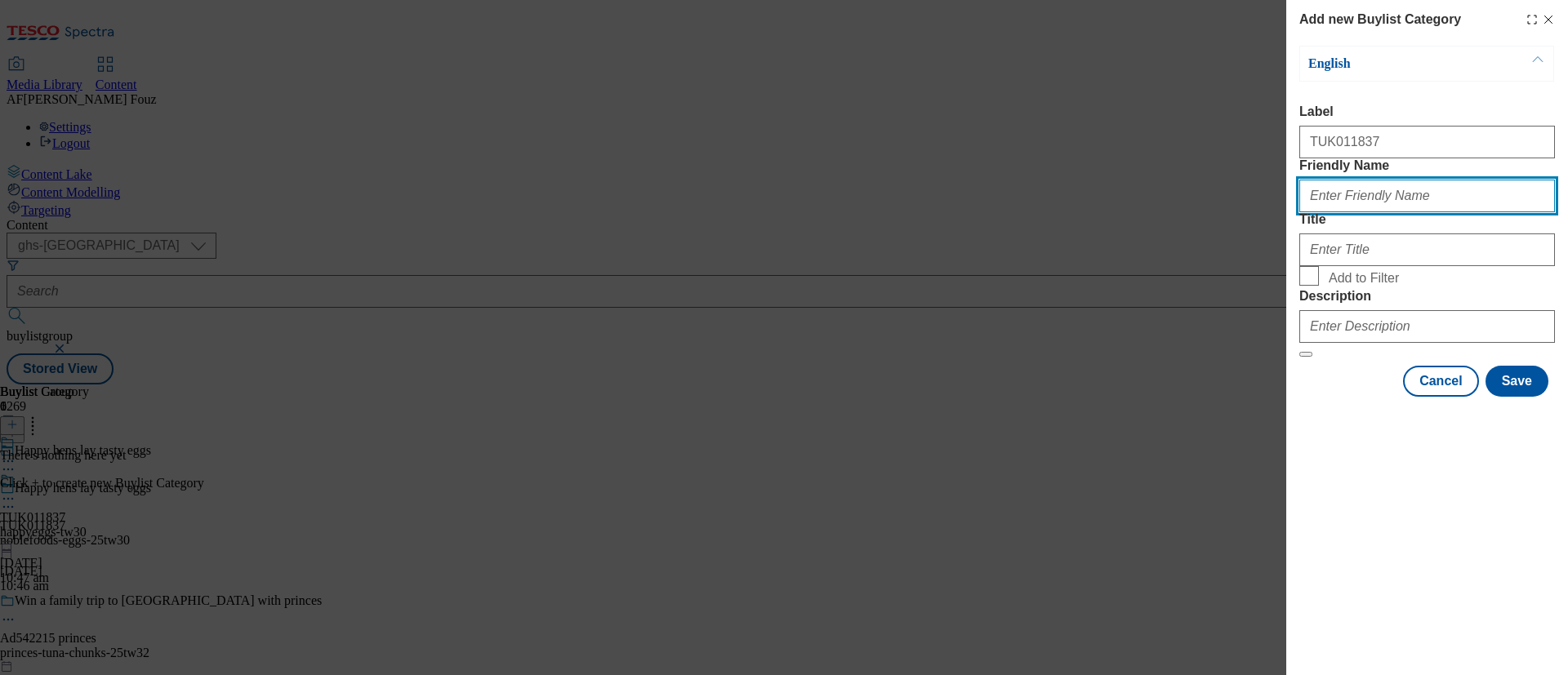
click at [1361, 212] on input "Friendly Name" at bounding box center [1427, 196] width 256 height 33
type input "eggs"
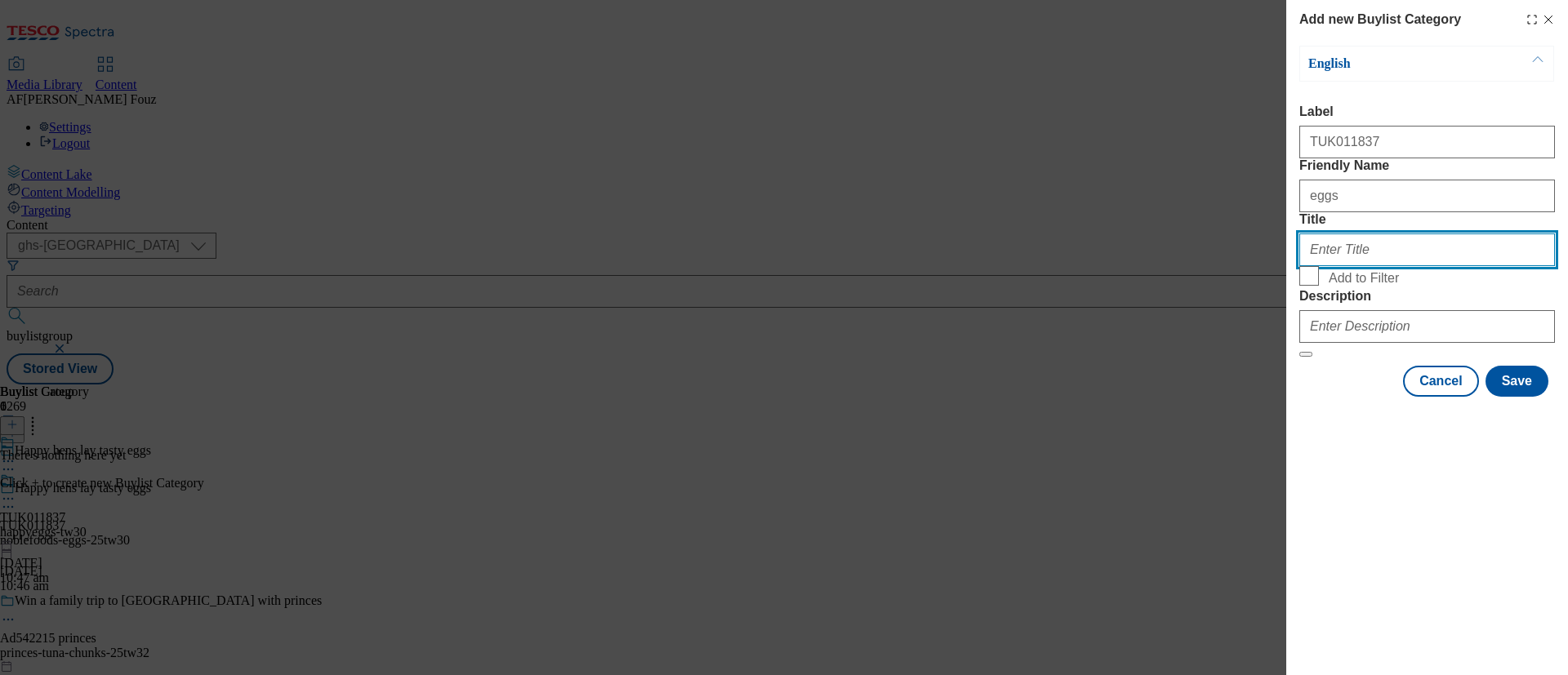
click at [1353, 266] on input "Title" at bounding box center [1427, 250] width 256 height 33
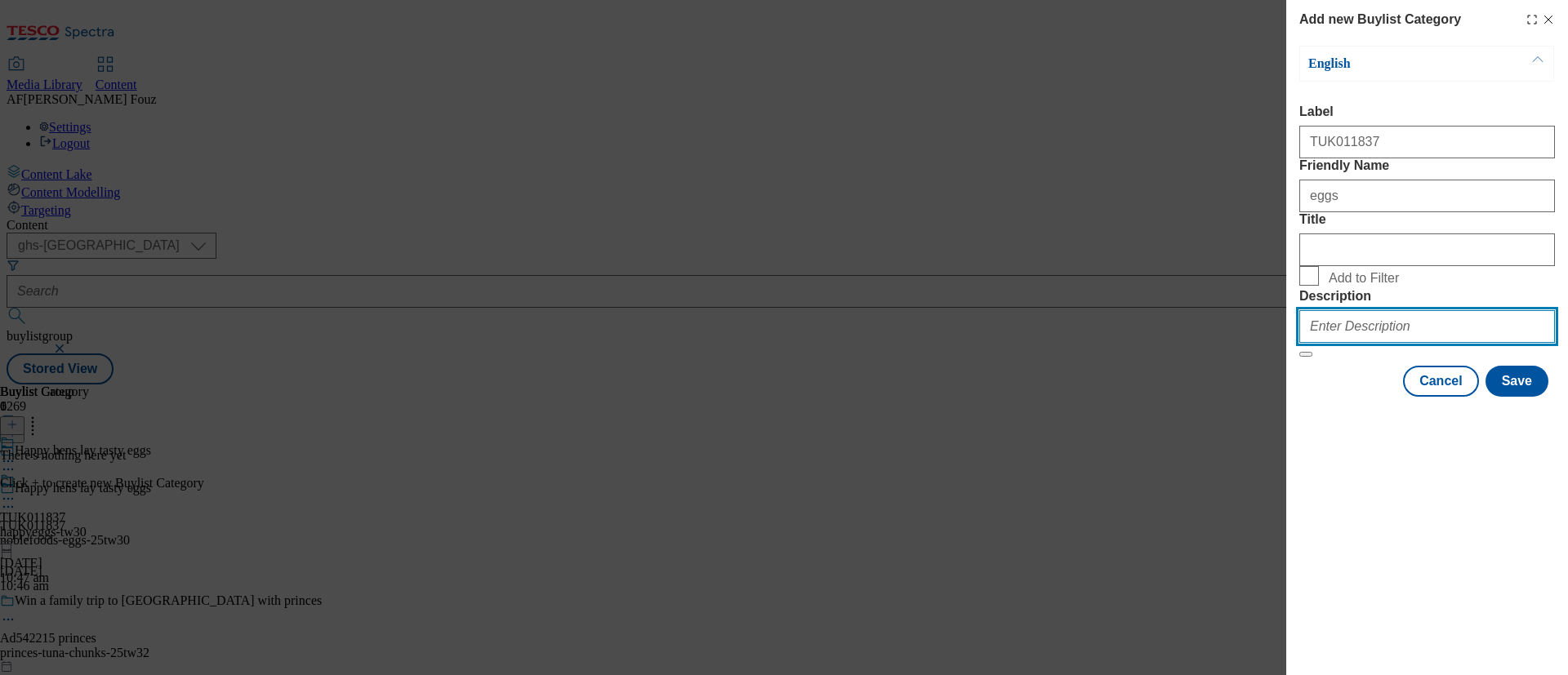
click at [1372, 343] on input "Description" at bounding box center [1427, 326] width 256 height 33
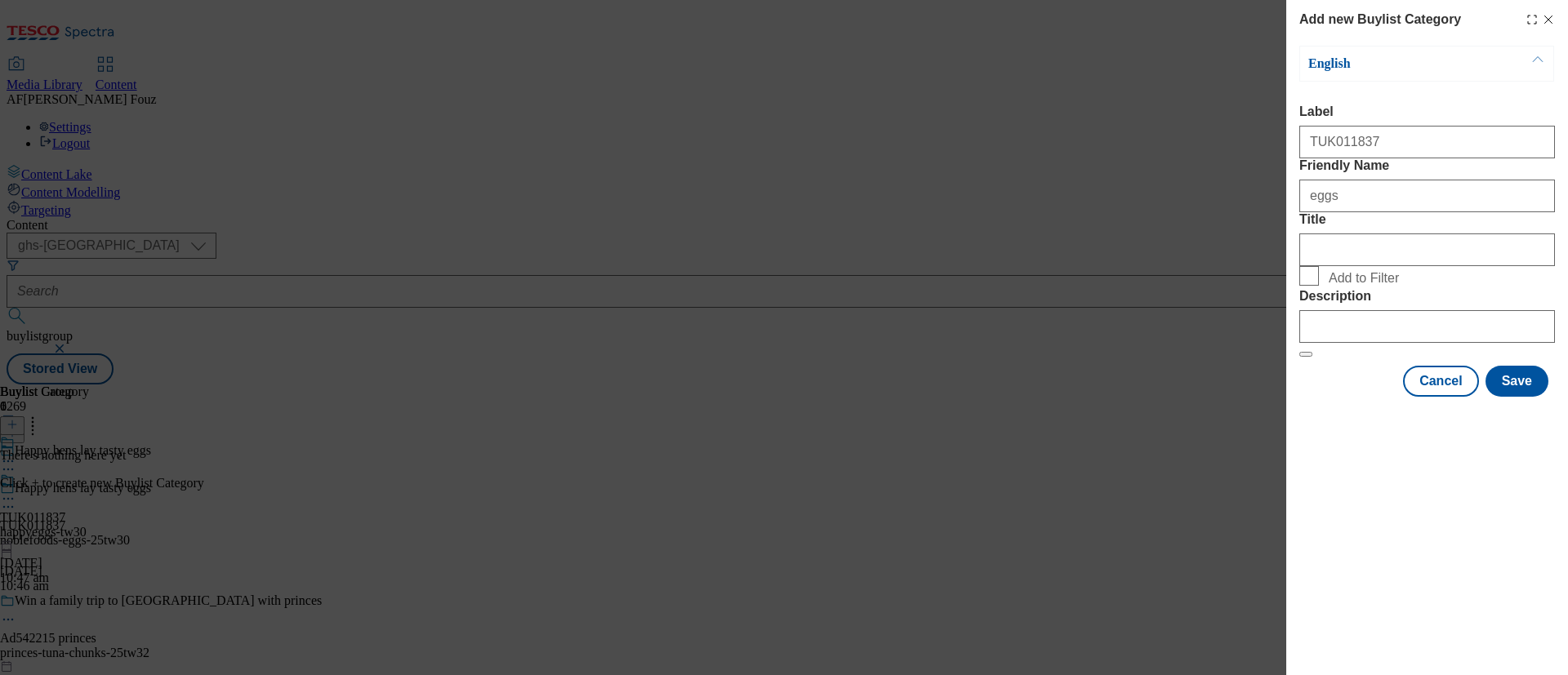
click at [1484, 590] on div "Add new Buylist Category English Label TUK011837 Friendly Name eggs Title Add t…" at bounding box center [1427, 337] width 282 height 675
click at [1530, 397] on button "Save" at bounding box center [1517, 381] width 63 height 31
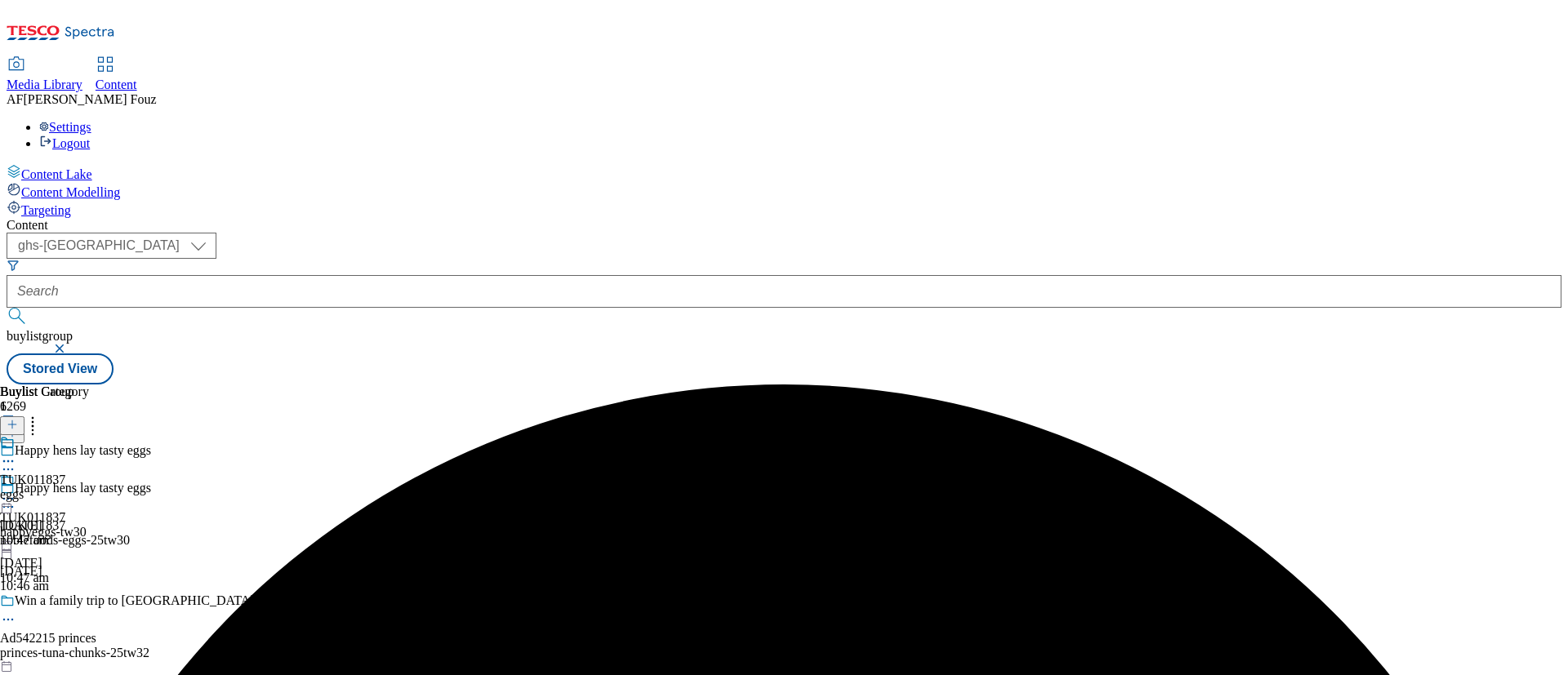
click at [89, 435] on div "TUK011837 eggs [DATE] 10:47 am" at bounding box center [45, 491] width 89 height 113
click at [89, 525] on div "eggs" at bounding box center [45, 531] width 89 height 14
click at [18, 419] on icon at bounding box center [13, 425] width 12 height 12
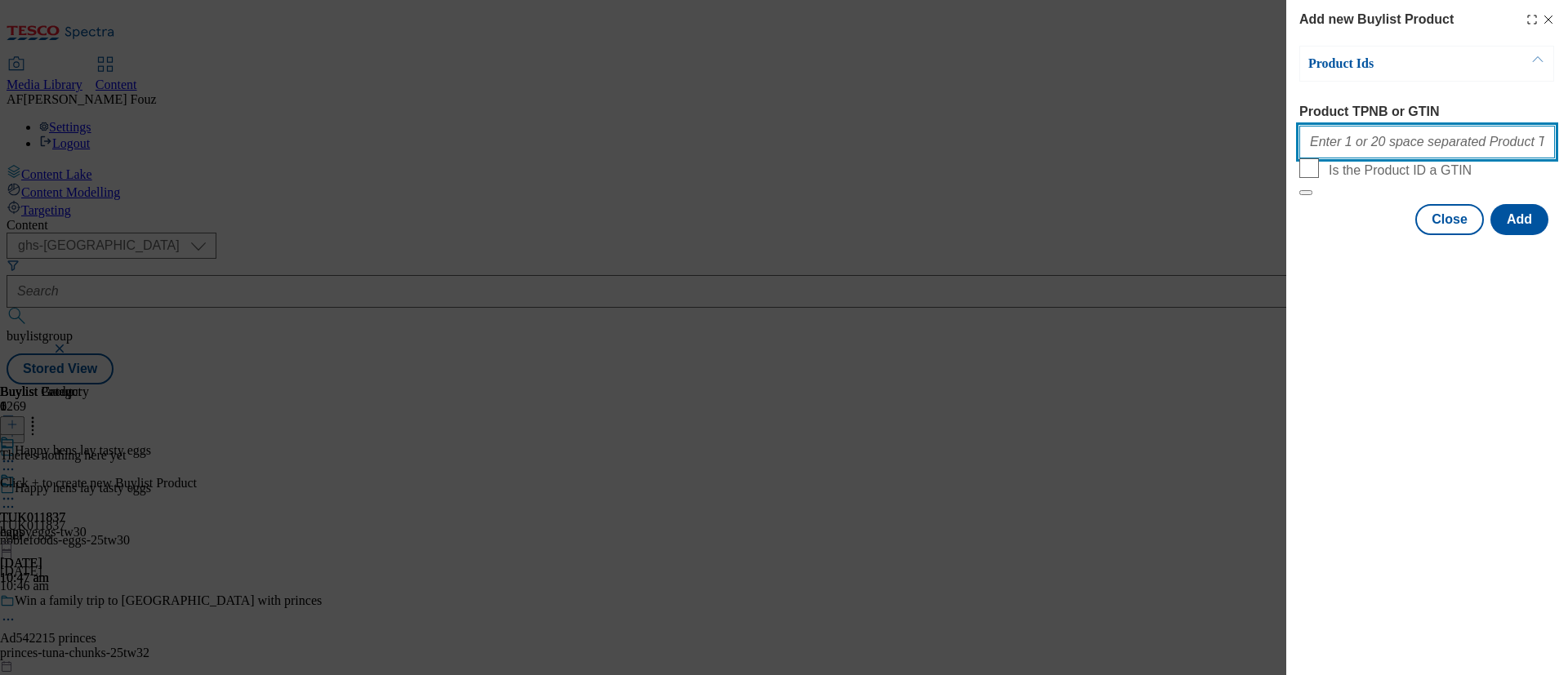
click at [1410, 143] on input "Product TPNB or GTIN" at bounding box center [1427, 141] width 256 height 33
paste input "63696341 82702479 72184904 87193162 63696243 83379404"
type input "63696341 82702479 72184904 87193162 63696243 83379404"
click at [1529, 235] on button "Add" at bounding box center [1518, 219] width 58 height 31
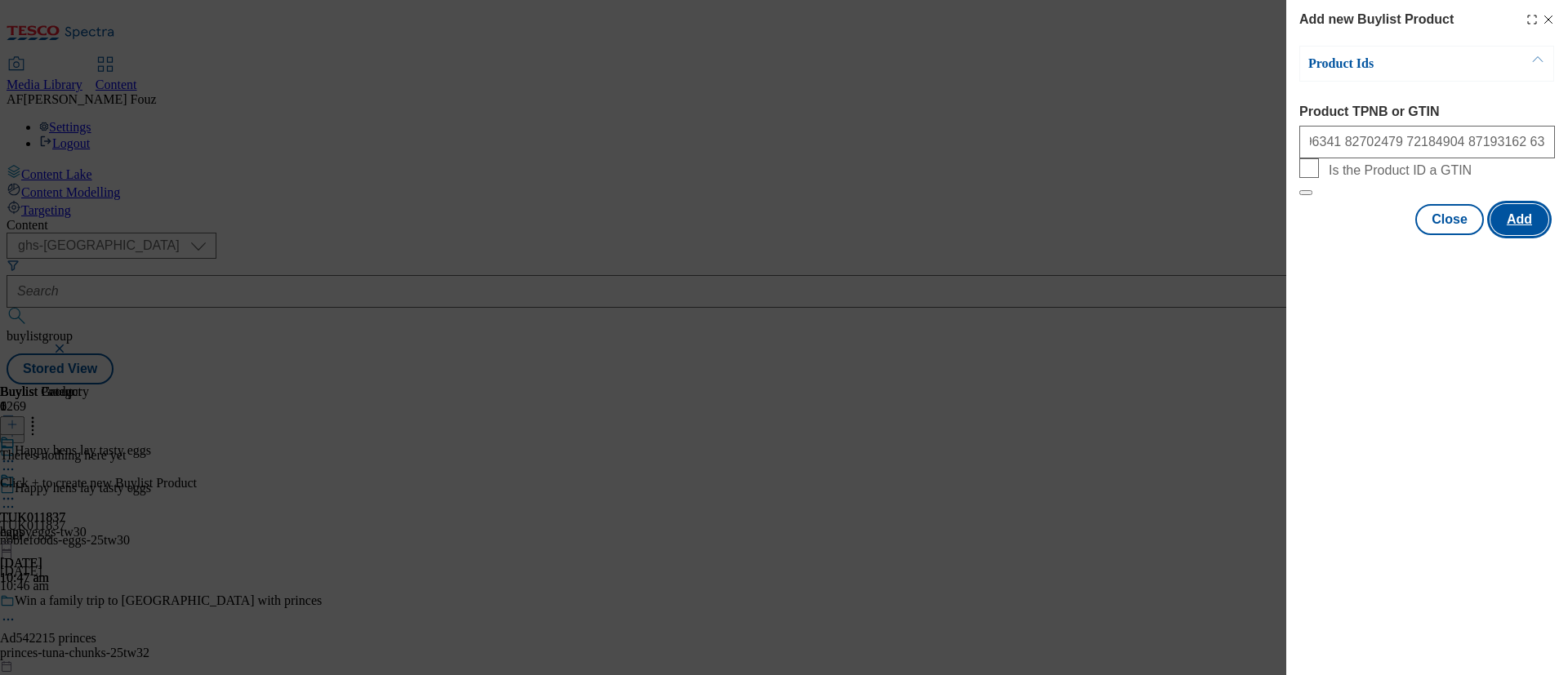
scroll to position [0, 0]
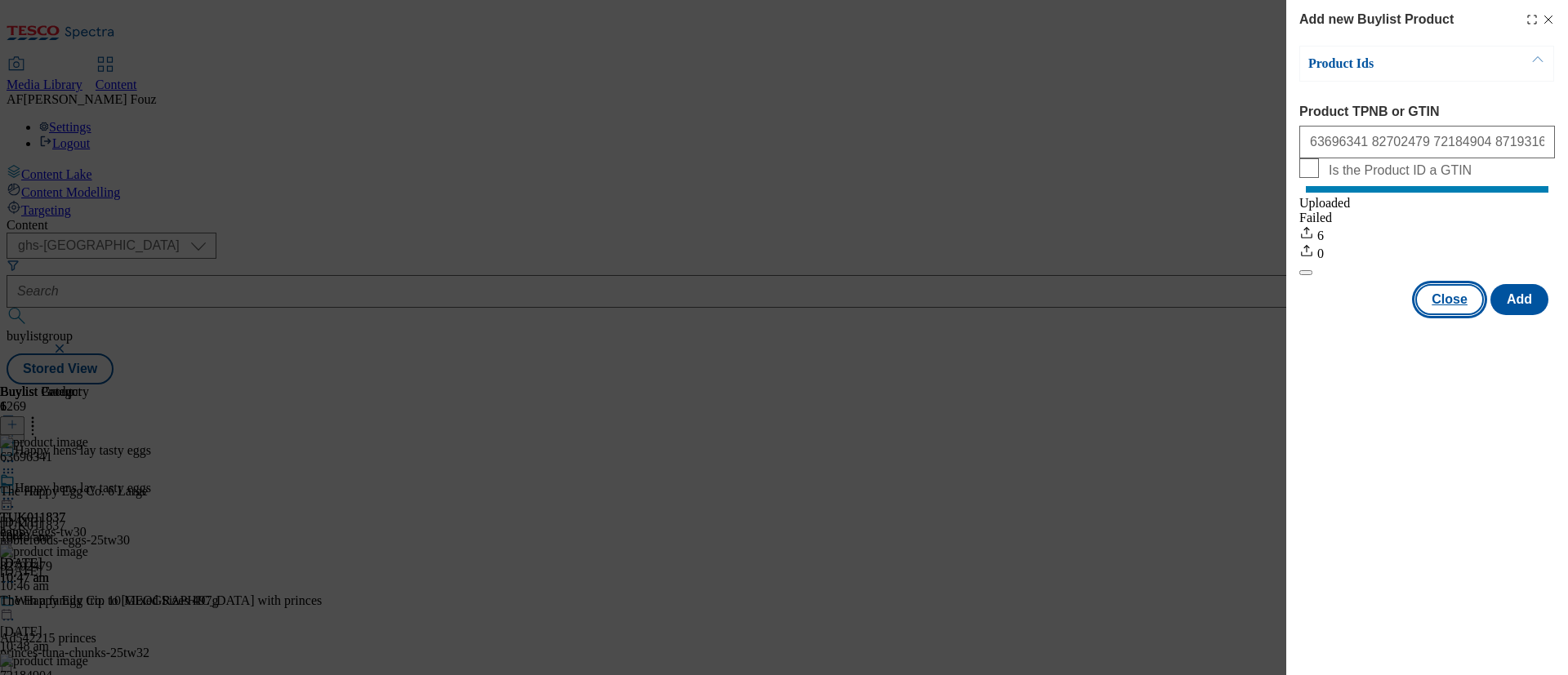
click at [1444, 315] on button "Close" at bounding box center [1449, 299] width 69 height 31
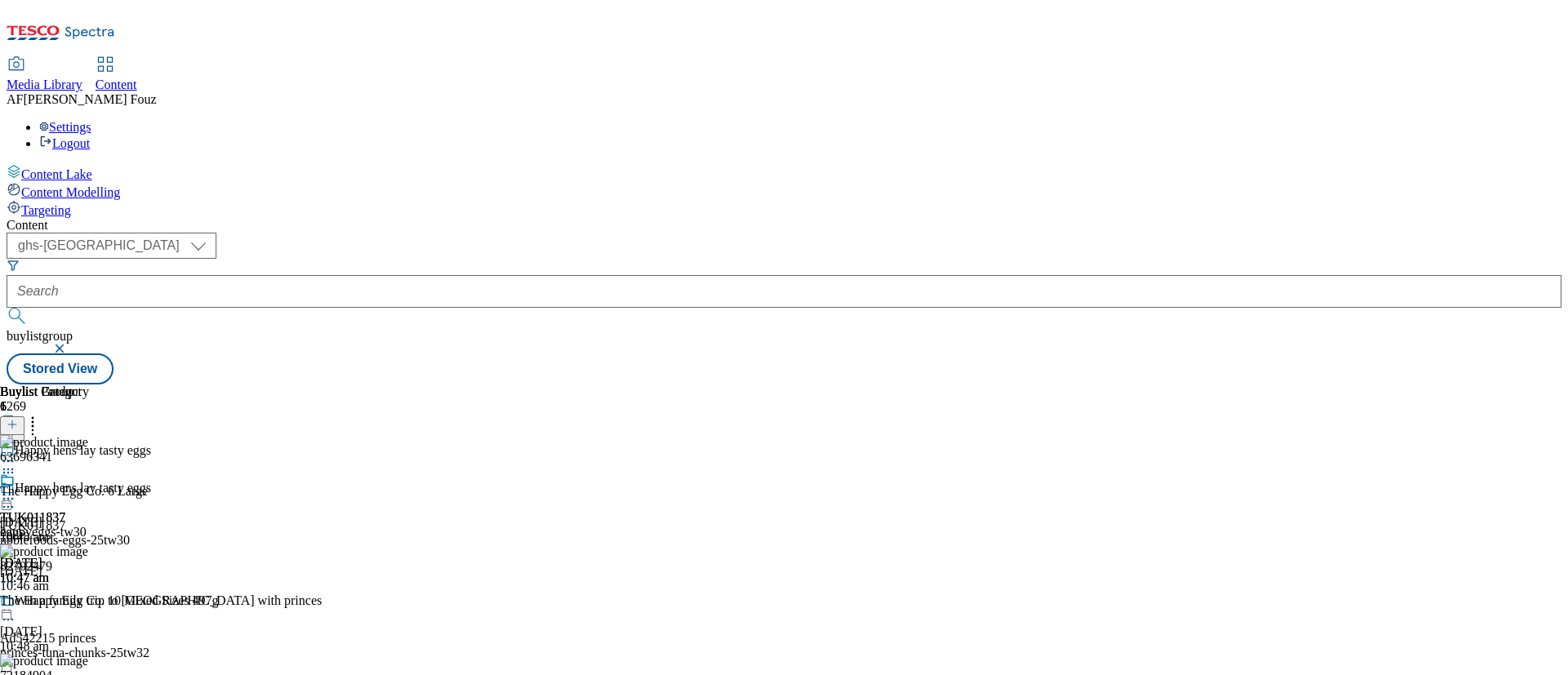
click at [16, 490] on icon at bounding box center [8, 498] width 16 height 16
click at [96, 598] on button "Preview" at bounding box center [64, 607] width 63 height 18
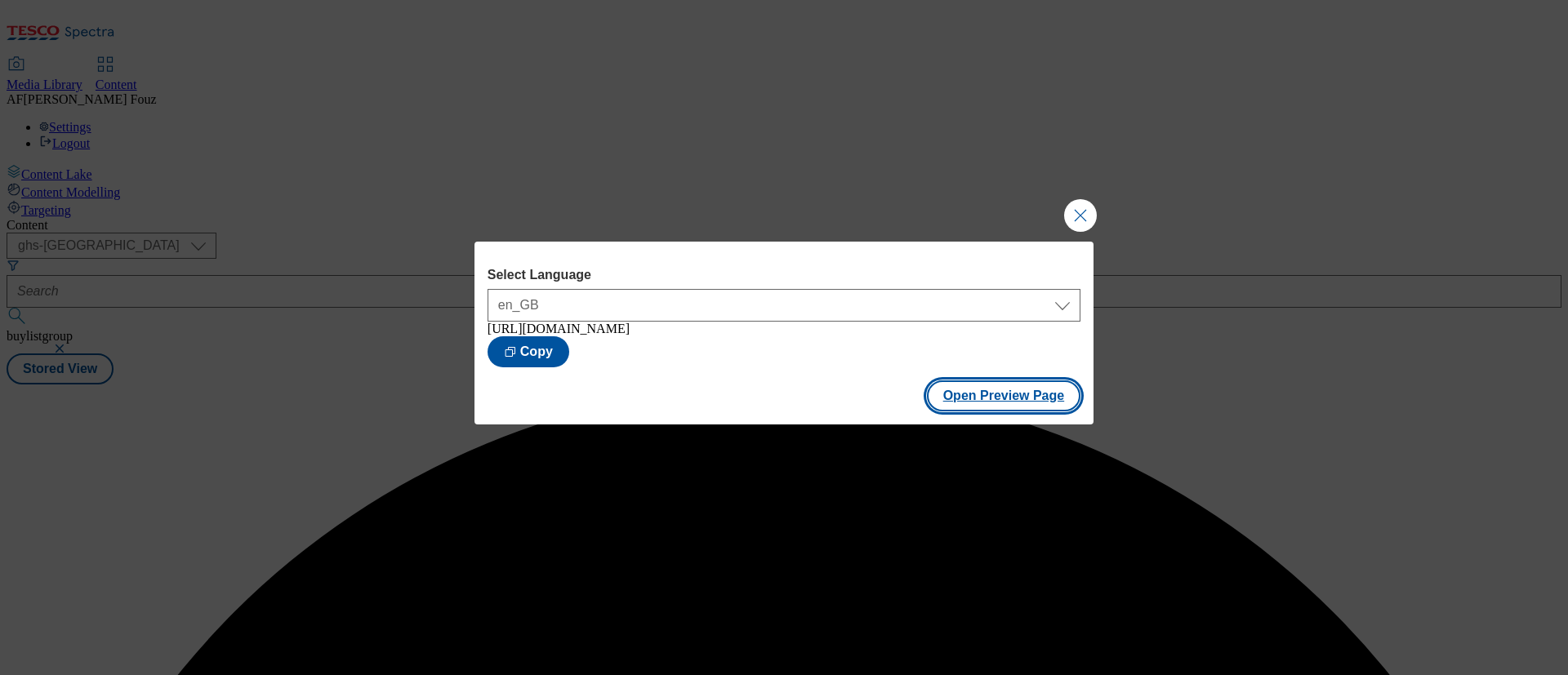
click at [989, 401] on button "Open Preview Page" at bounding box center [1004, 395] width 154 height 31
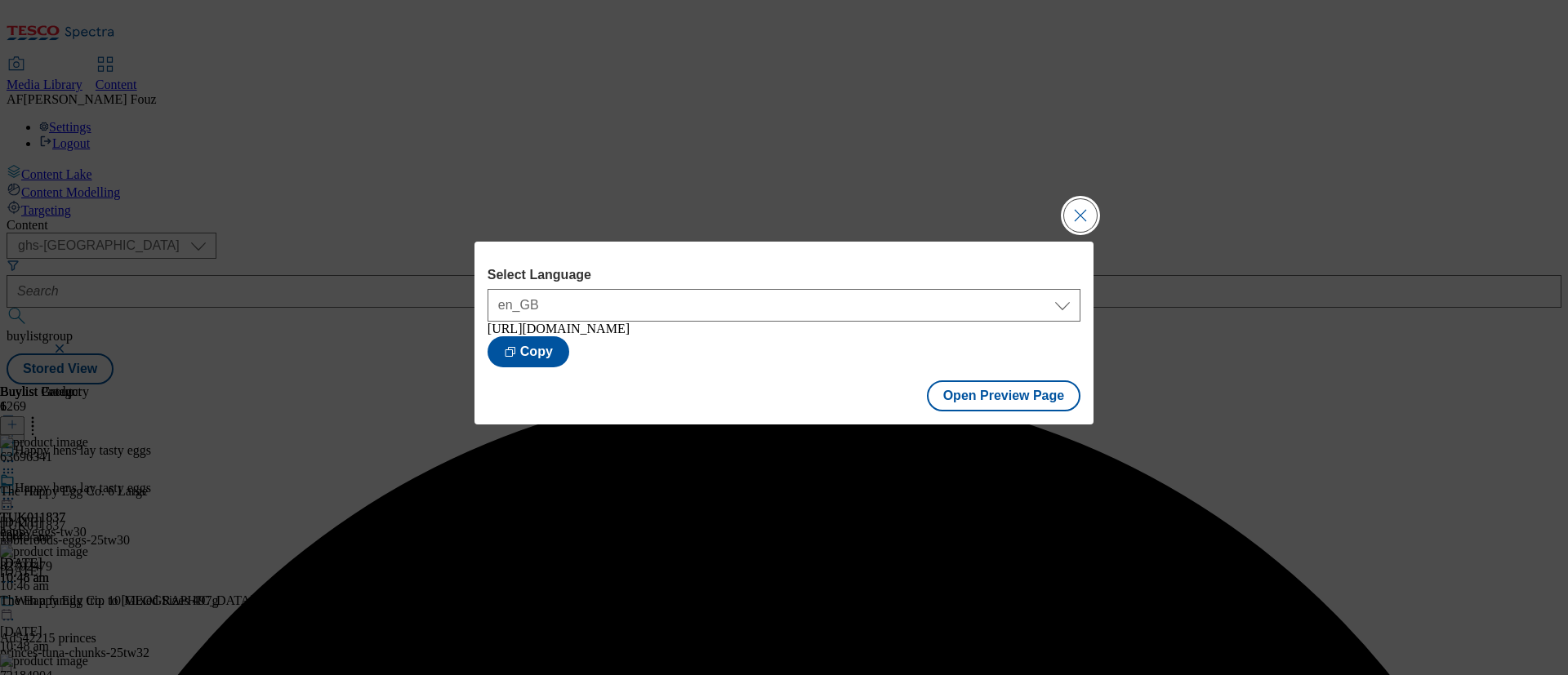
click at [1079, 208] on button "Close Modal" at bounding box center [1080, 215] width 33 height 33
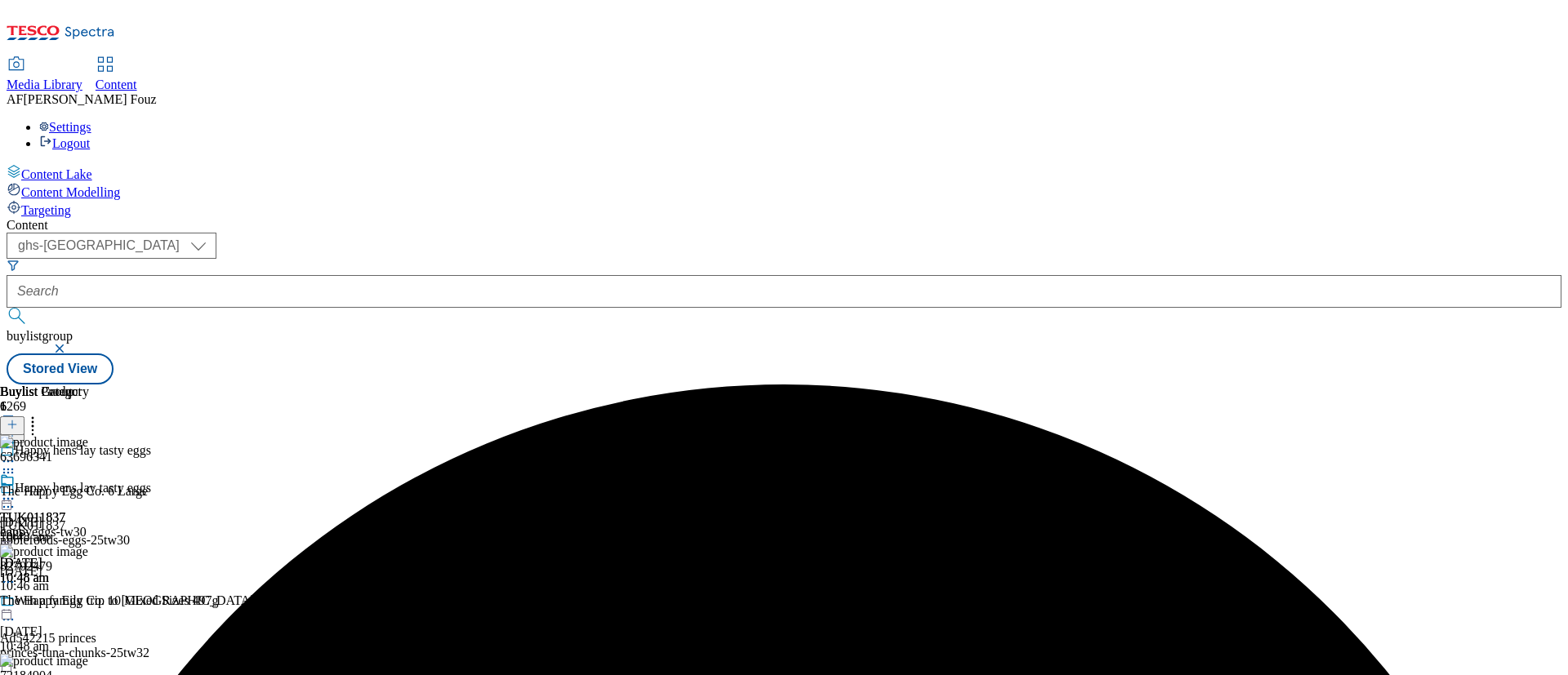
click at [16, 490] on icon at bounding box center [8, 498] width 16 height 16
click at [87, 658] on span "Publish" at bounding box center [68, 664] width 36 height 13
